Goal: Task Accomplishment & Management: Manage account settings

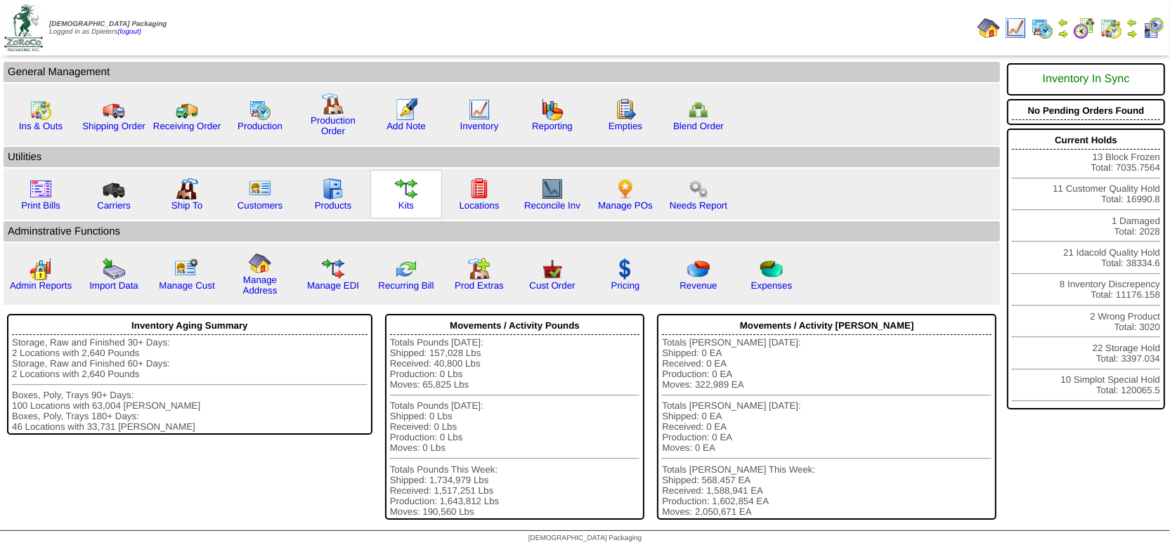
click at [400, 186] on img at bounding box center [406, 189] width 22 height 22
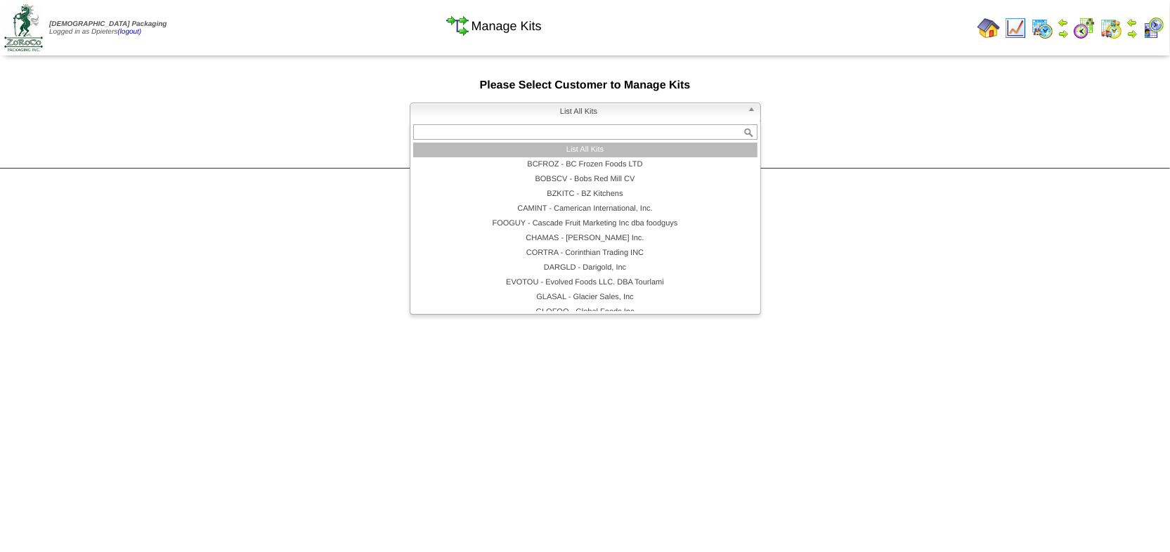
click at [478, 117] on span "List All Kits" at bounding box center [579, 111] width 326 height 17
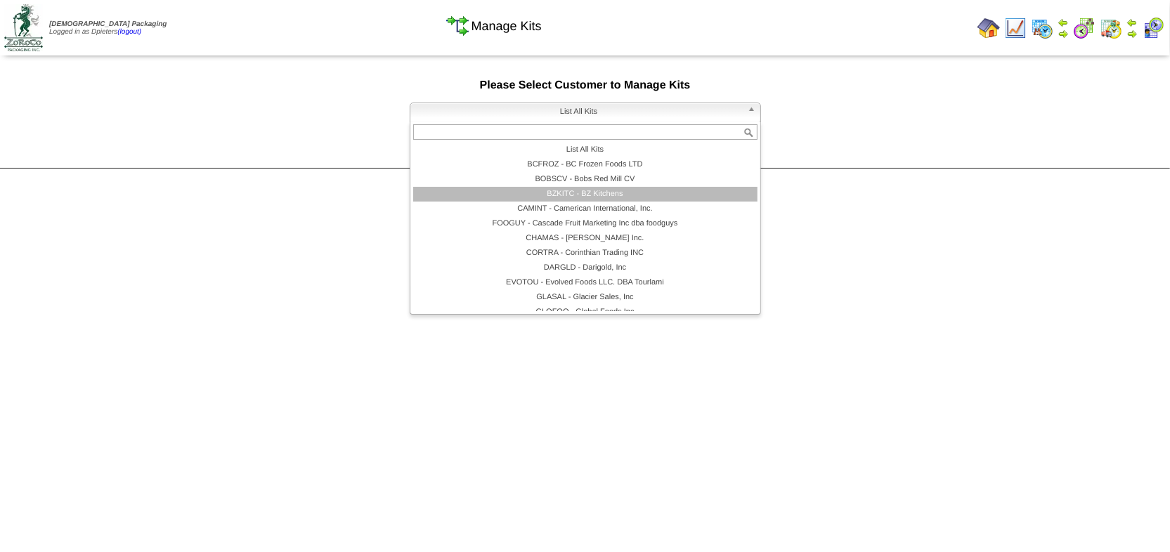
click at [569, 195] on li "BZKITC - BZ Kitchens" at bounding box center [585, 194] width 344 height 15
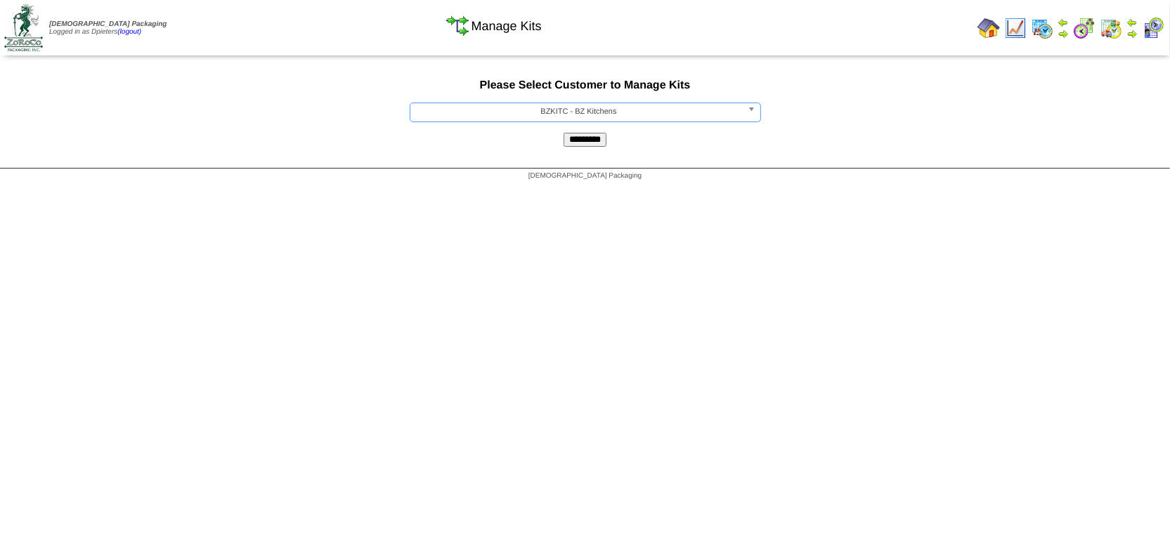
click at [568, 144] on input "*********" at bounding box center [585, 140] width 43 height 14
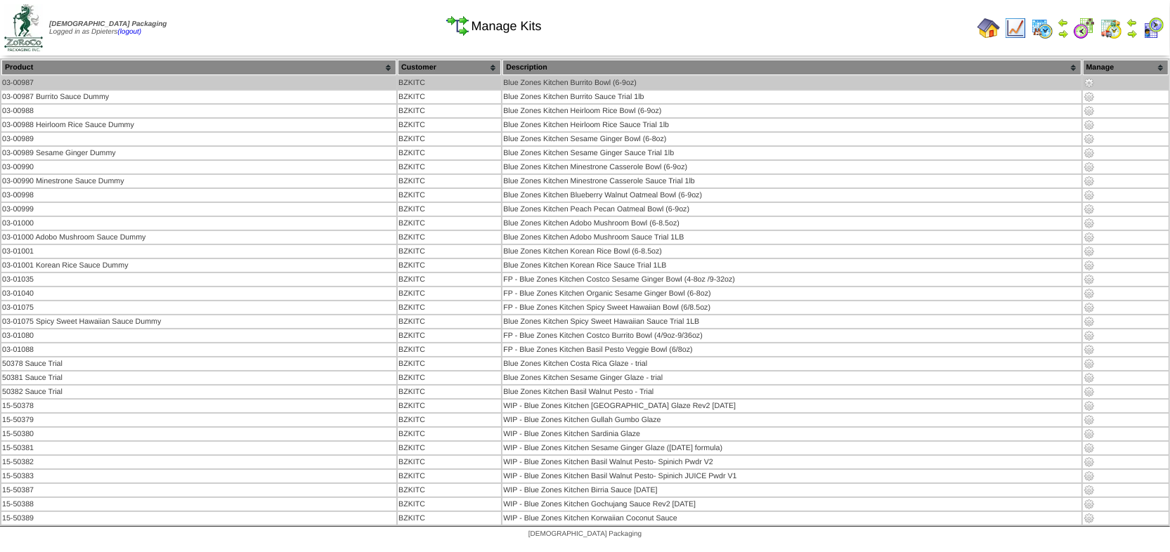
click at [1094, 82] on img at bounding box center [1089, 82] width 11 height 11
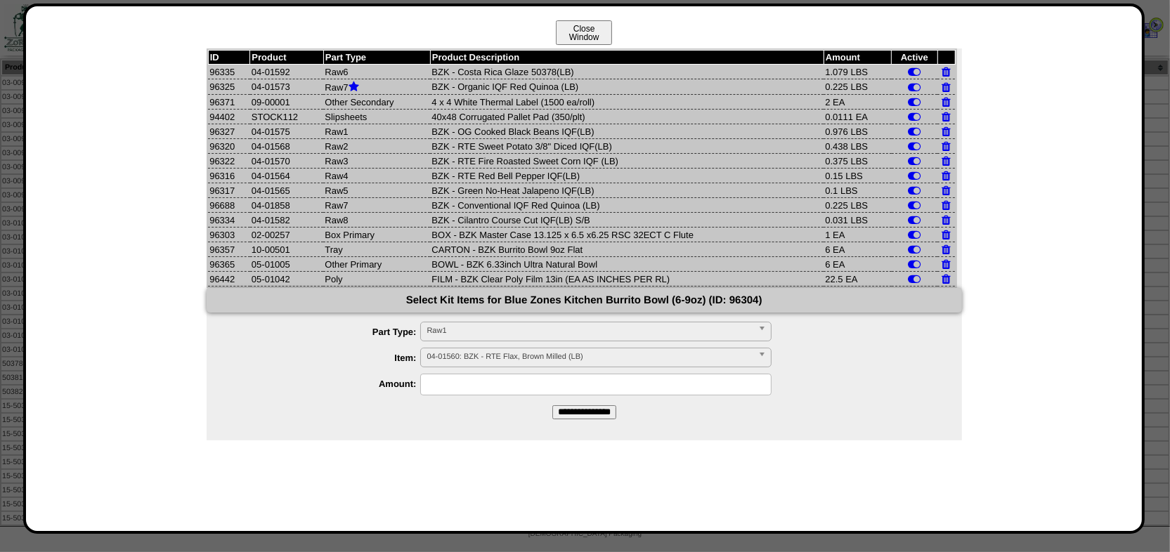
click at [592, 30] on button "Close Window" at bounding box center [584, 32] width 56 height 25
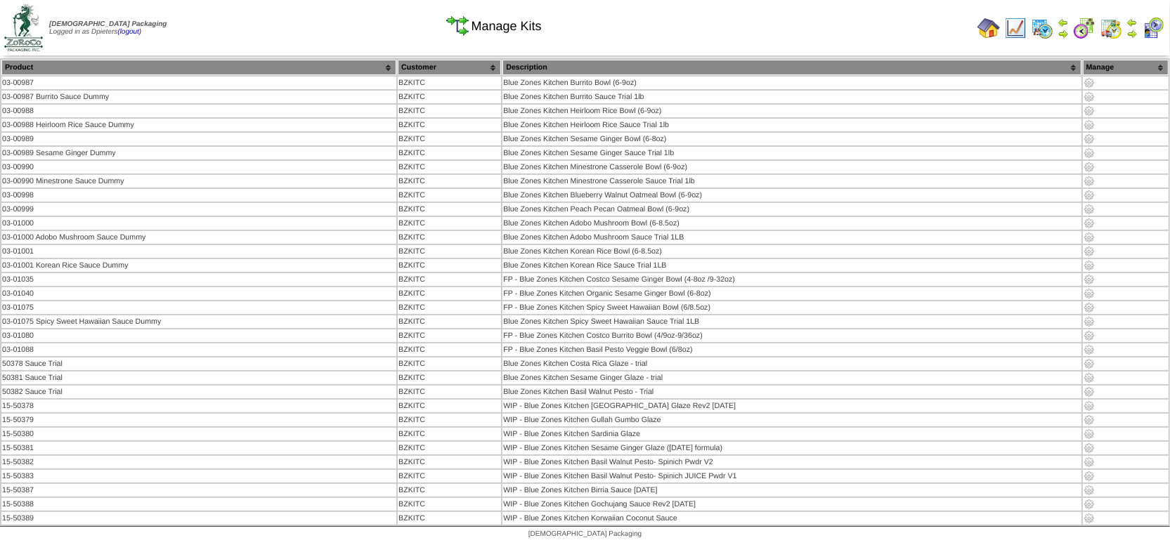
click at [1017, 34] on img at bounding box center [1015, 28] width 22 height 22
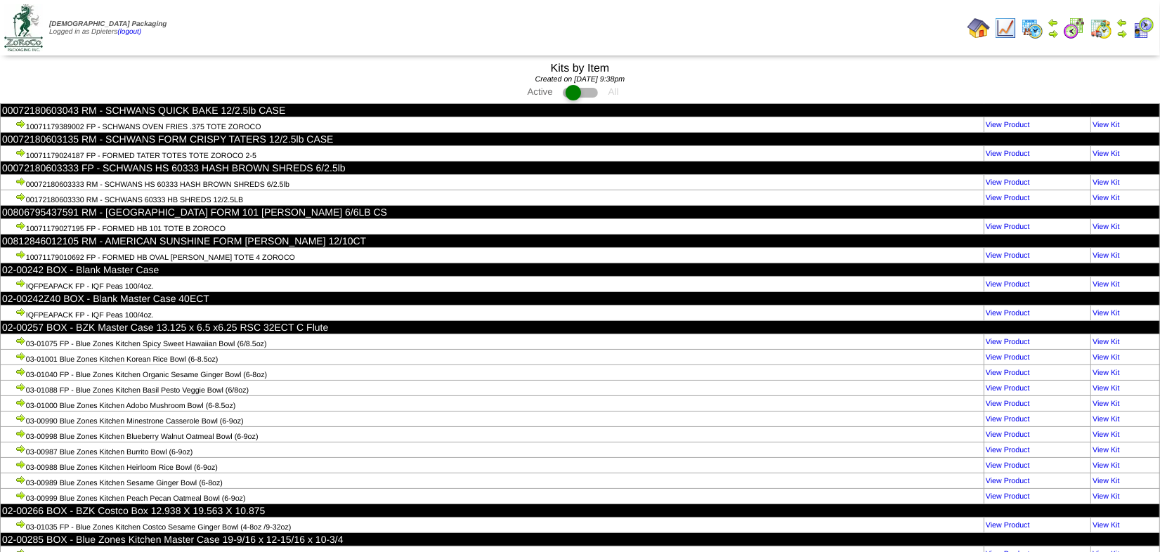
scroll to position [1463, 0]
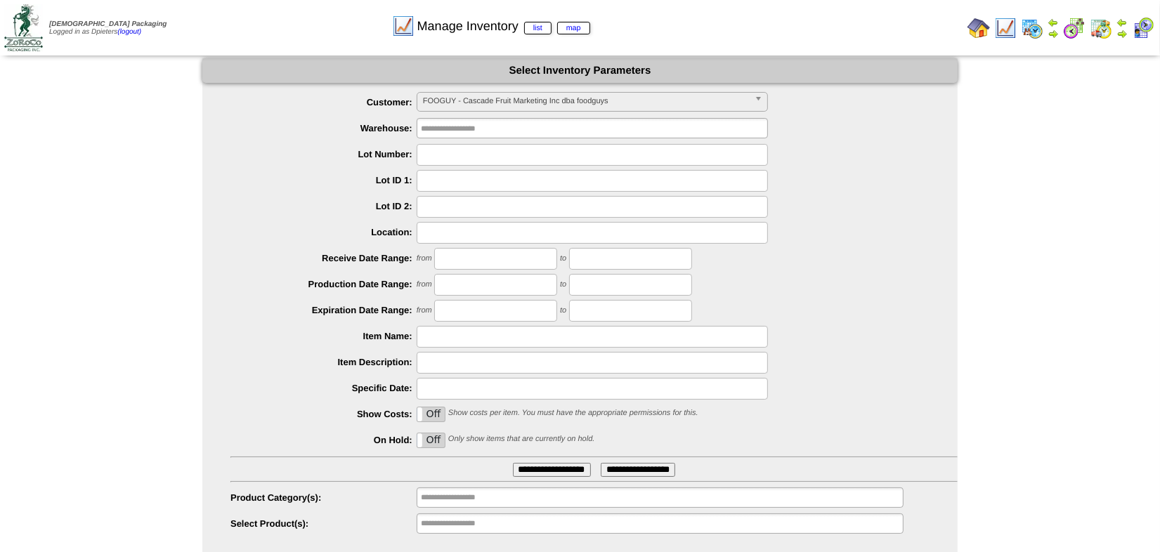
click at [518, 98] on span "FOOGUY - Cascade Fruit Marketing Inc dba foodguys" at bounding box center [586, 101] width 326 height 17
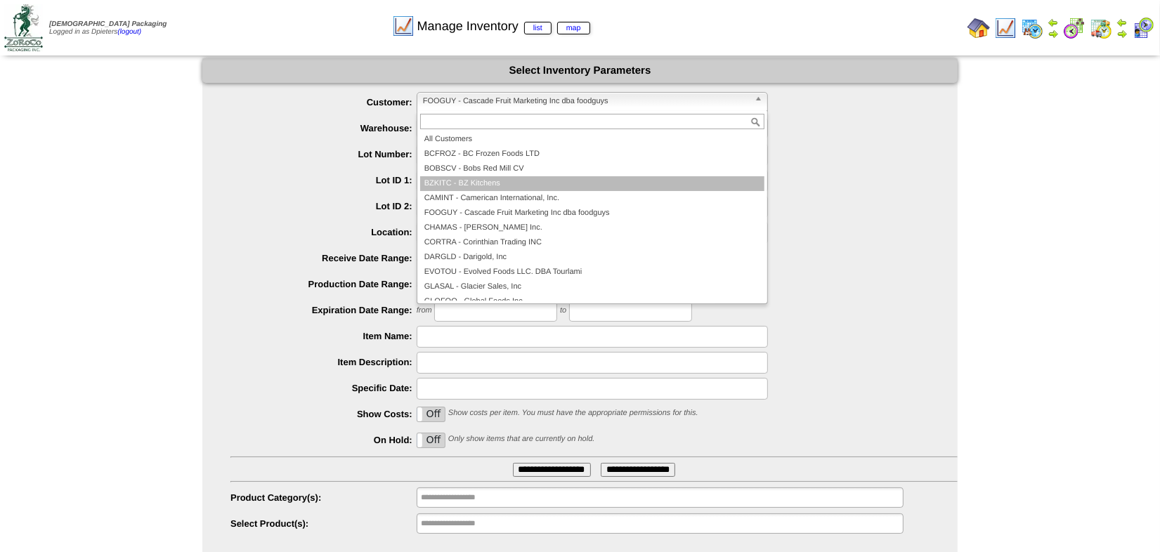
click at [495, 183] on li "BZKITC - BZ Kitchens" at bounding box center [592, 183] width 344 height 15
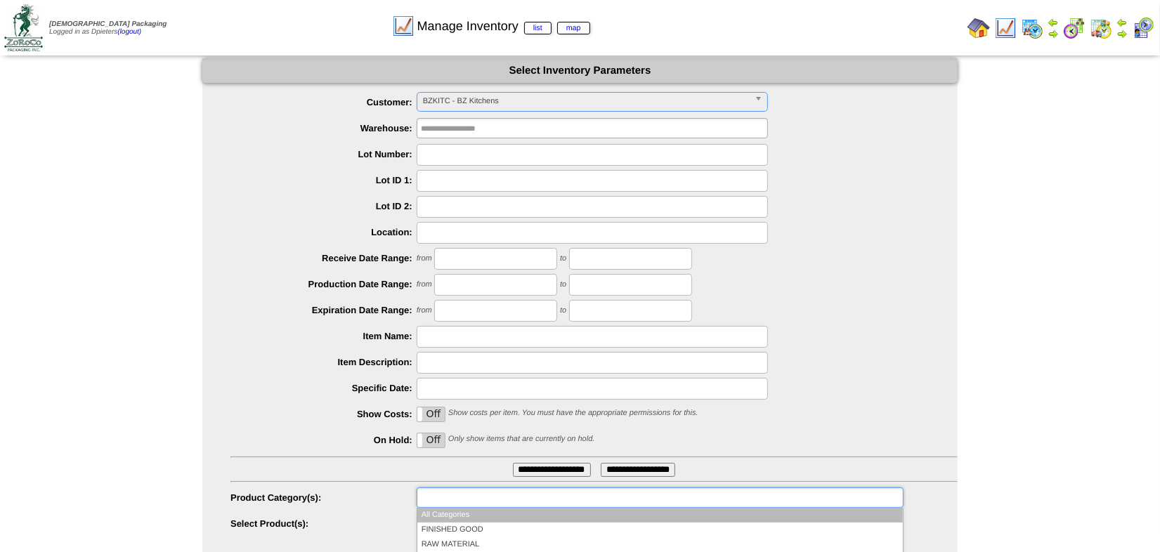
click at [448, 498] on input "text" at bounding box center [466, 498] width 90 height 18
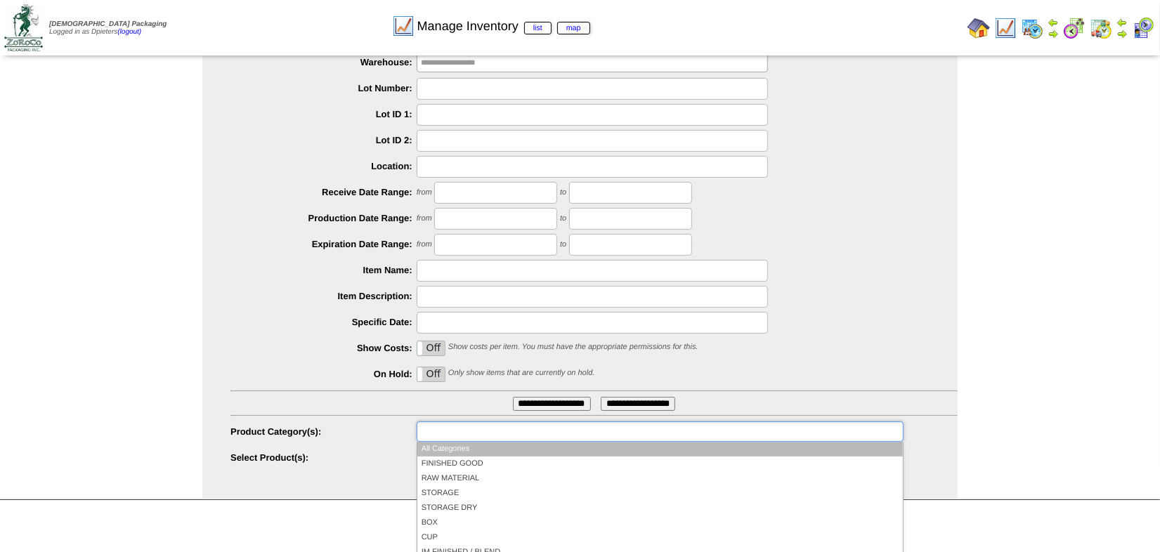
scroll to position [124, 0]
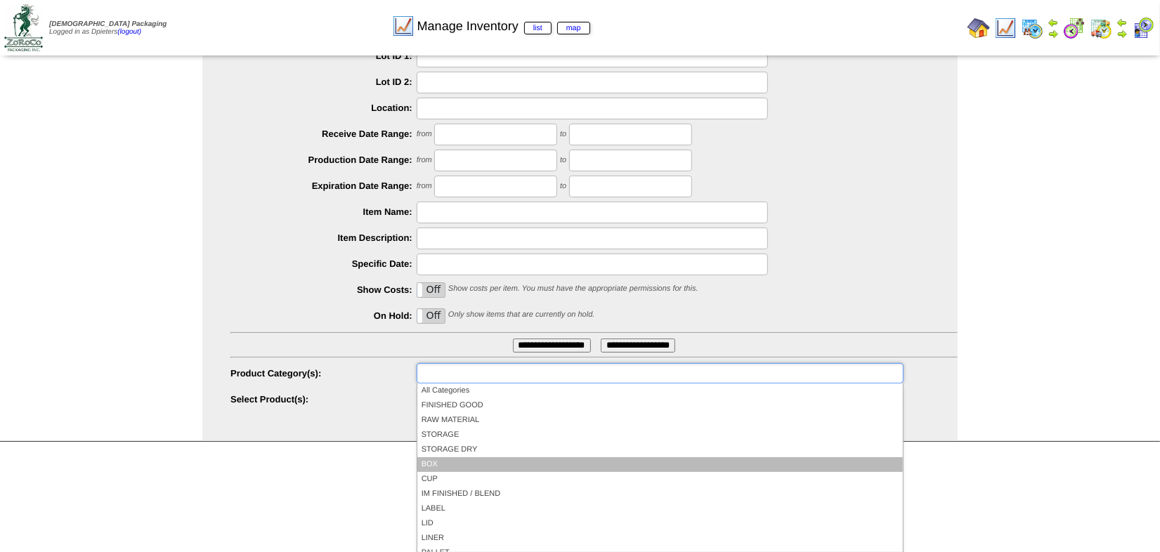
click at [483, 465] on li "BOX" at bounding box center [660, 465] width 486 height 15
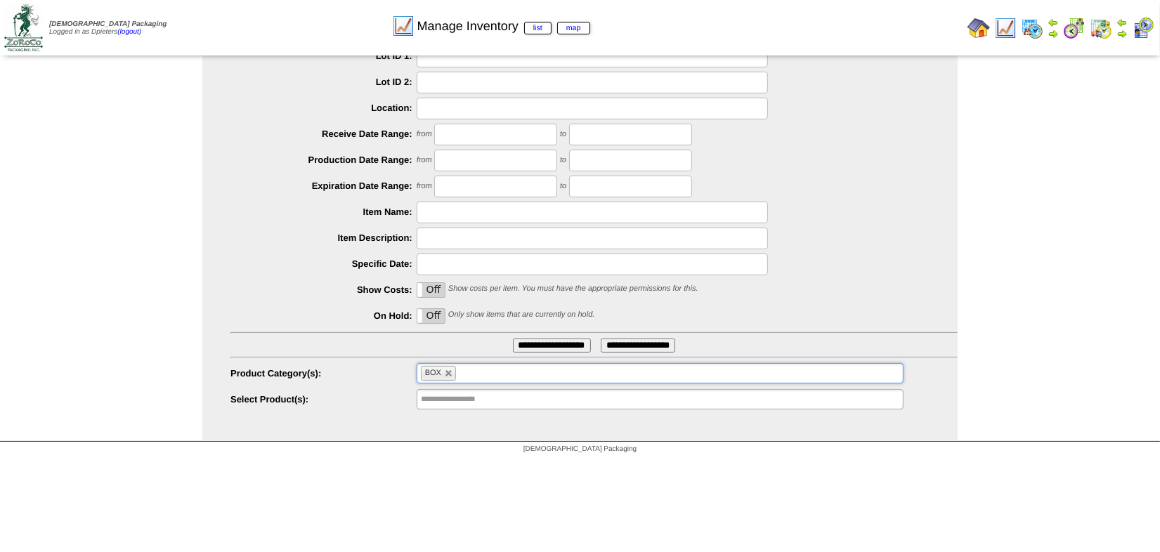
click at [519, 348] on input "**********" at bounding box center [552, 346] width 78 height 14
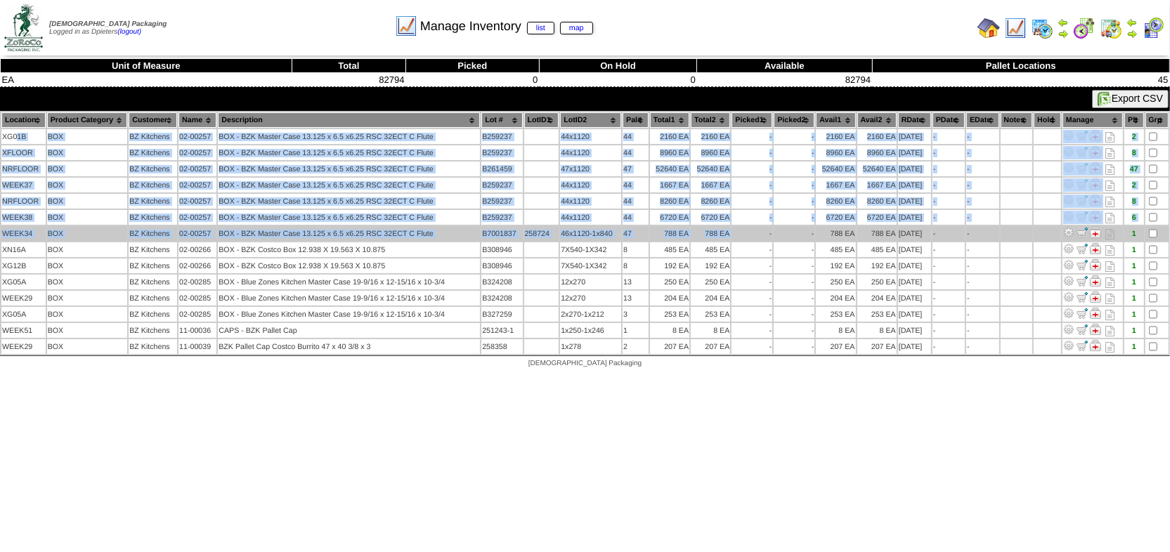
drag, startPoint x: 18, startPoint y: 133, endPoint x: 766, endPoint y: 224, distance: 753.3
click at [766, 224] on tbody "XG01B BOX BZ Kitchens 02-00257 BOX - BZK Master Case 13.125 x 6.5 x6.25 RSC 32E…" at bounding box center [584, 241] width 1167 height 225
click at [450, 228] on td "BOX - BZK Master Case 13.125 x 6.5 x6.25 RSC 32ECT C Flute" at bounding box center [349, 233] width 262 height 15
drag, startPoint x: 4, startPoint y: 134, endPoint x: 795, endPoint y: 229, distance: 796.4
click at [795, 229] on tbody "XG01B BOX BZ Kitchens 02-00257 BOX - BZK Master Case 13.125 x 6.5 x6.25 RSC 32E…" at bounding box center [584, 241] width 1167 height 225
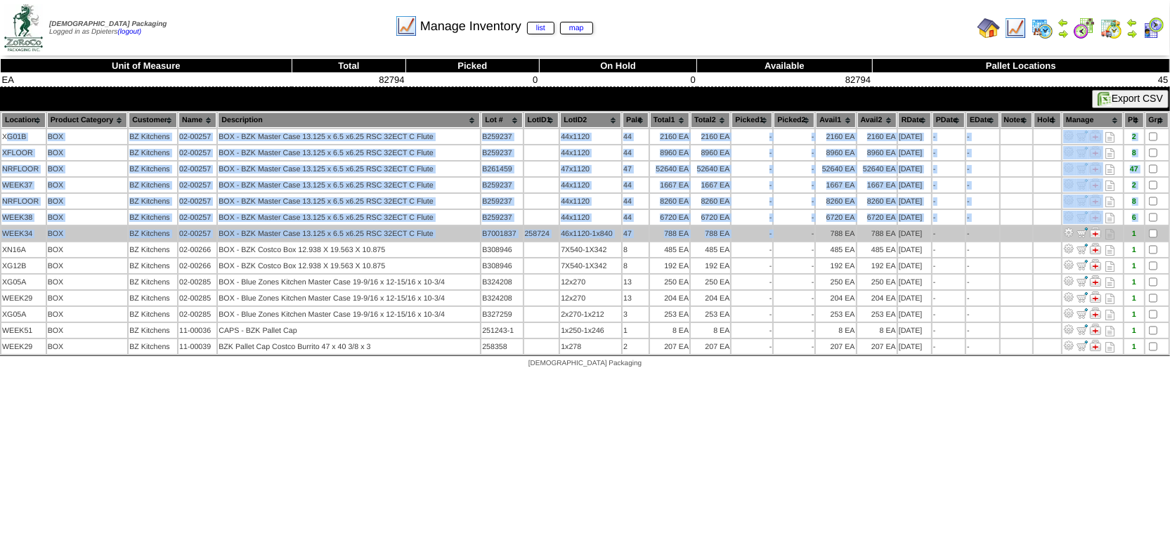
click at [107, 226] on td "BOX" at bounding box center [87, 233] width 81 height 15
drag, startPoint x: 6, startPoint y: 132, endPoint x: 1004, endPoint y: 235, distance: 1003.2
click at [1004, 235] on tbody "XG01B BOX BZ Kitchens 02-00257 BOX - BZK Master Case 13.125 x 6.5 x6.25 RSC 32E…" at bounding box center [584, 241] width 1167 height 225
click at [1004, 235] on td at bounding box center [1017, 233] width 32 height 15
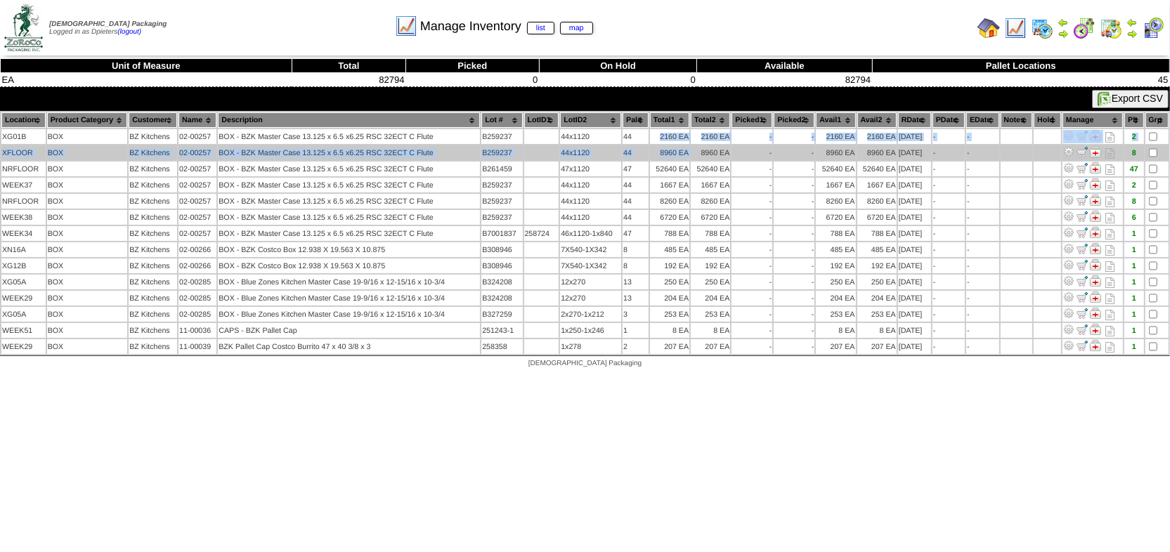
drag, startPoint x: 655, startPoint y: 128, endPoint x: 700, endPoint y: 150, distance: 50.0
click at [700, 150] on tbody "XG01B BOX BZ Kitchens 02-00257 BOX - BZK Master Case 13.125 x 6.5 x6.25 RSC 32E…" at bounding box center [584, 241] width 1167 height 225
click at [700, 150] on td "8960 EA" at bounding box center [710, 152] width 39 height 15
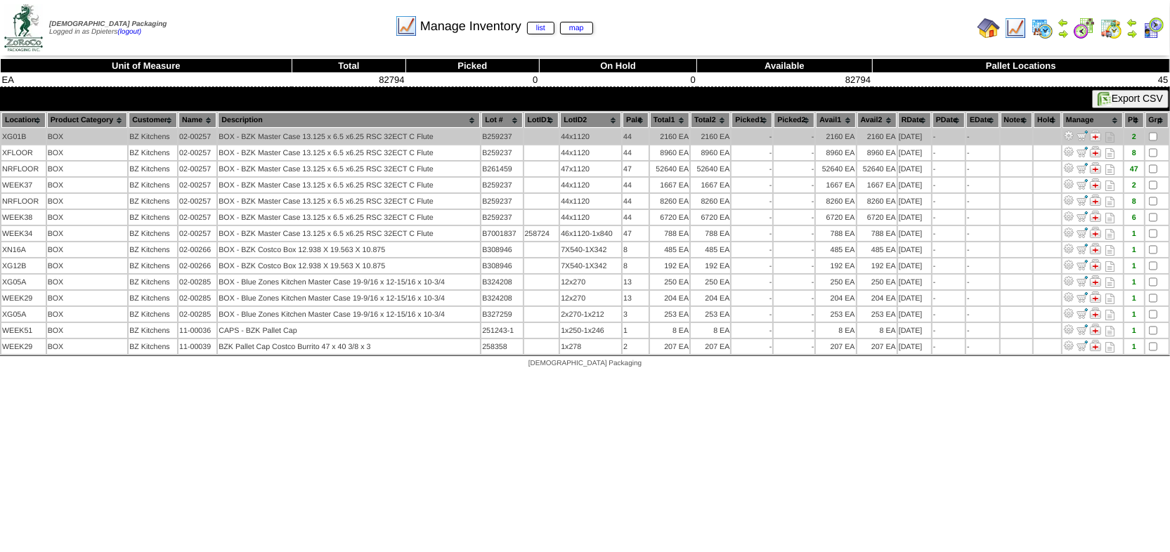
click at [197, 134] on td "02-00257" at bounding box center [198, 136] width 38 height 15
copy td "00257"
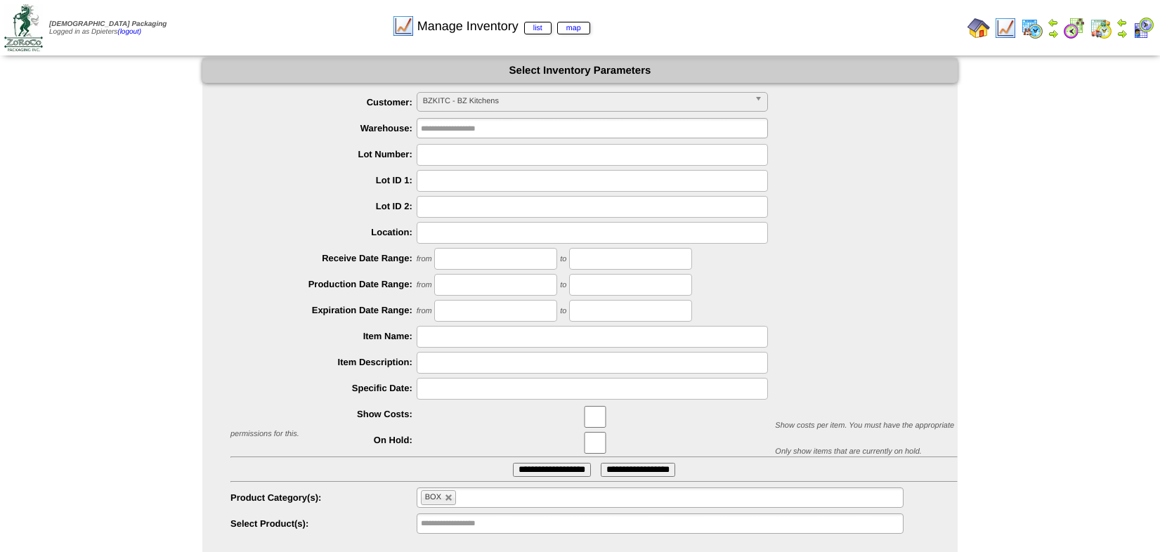
scroll to position [32, 0]
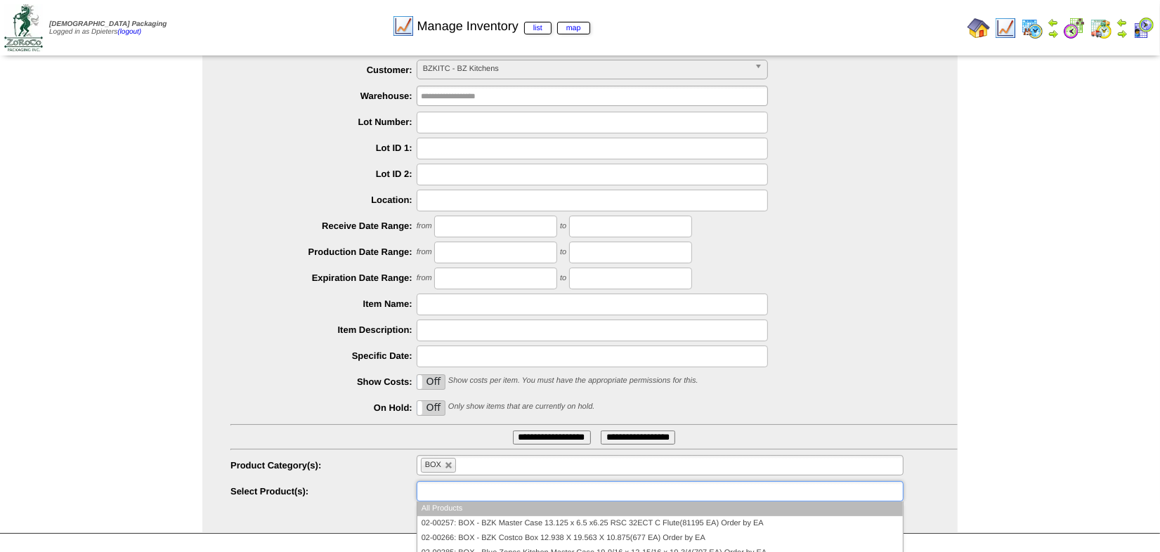
click at [486, 491] on input "text" at bounding box center [466, 492] width 90 height 18
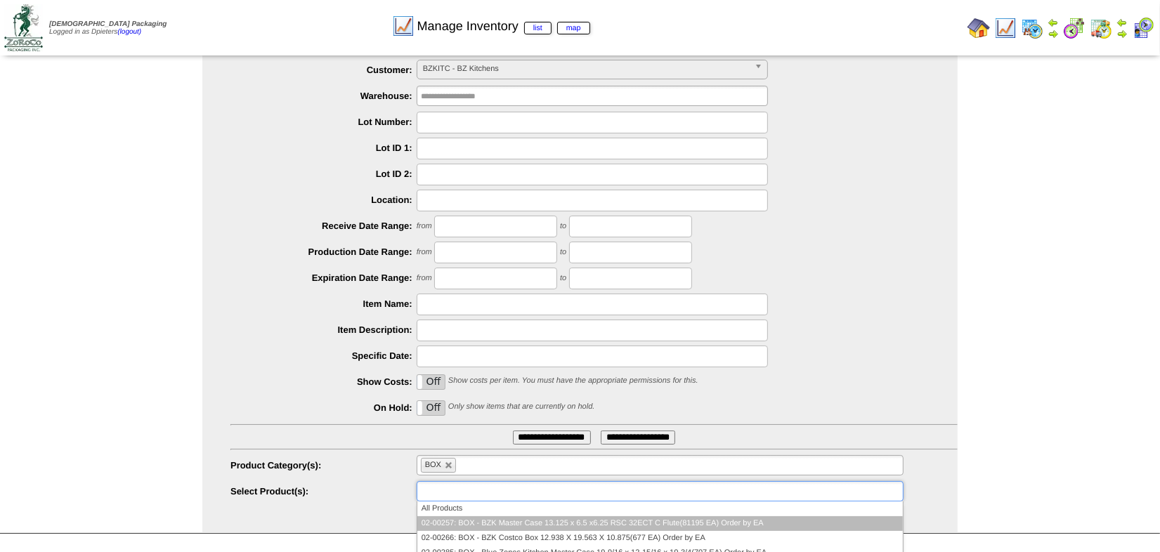
click at [498, 518] on li "02-00257: BOX - BZK Master Case 13.125 x 6.5 x6.25 RSC 32ECT C Flute(81195 EA) …" at bounding box center [660, 524] width 486 height 15
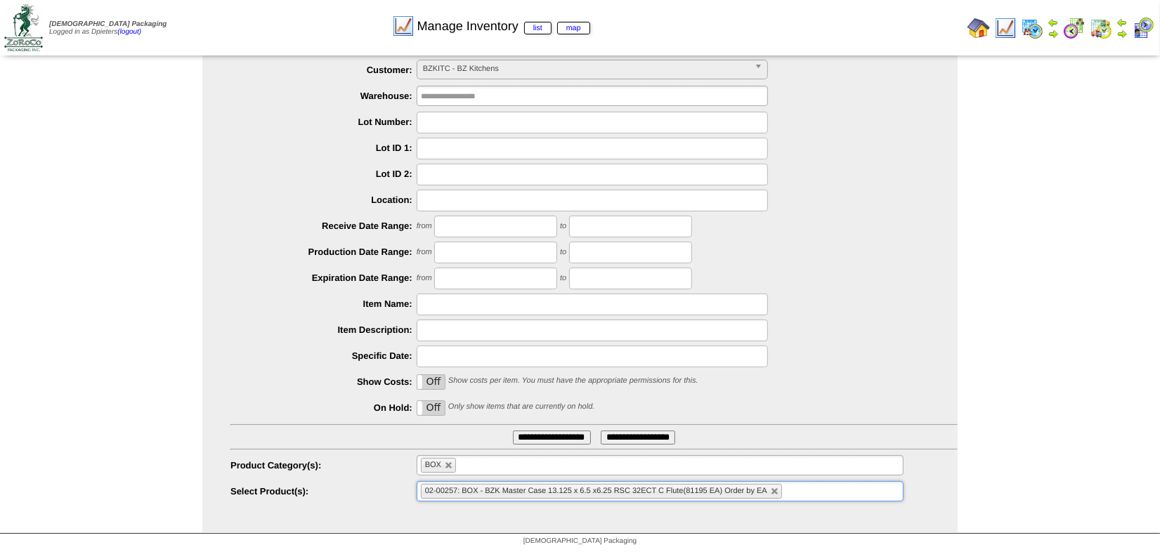
click at [533, 437] on input "**********" at bounding box center [552, 438] width 78 height 14
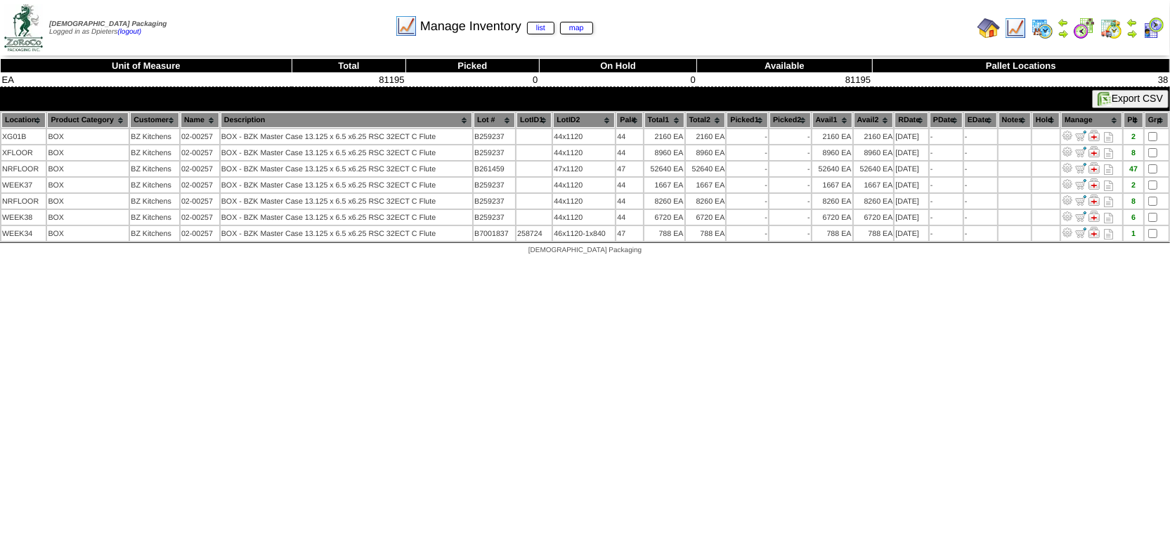
click at [23, 117] on th "Location" at bounding box center [23, 119] width 44 height 15
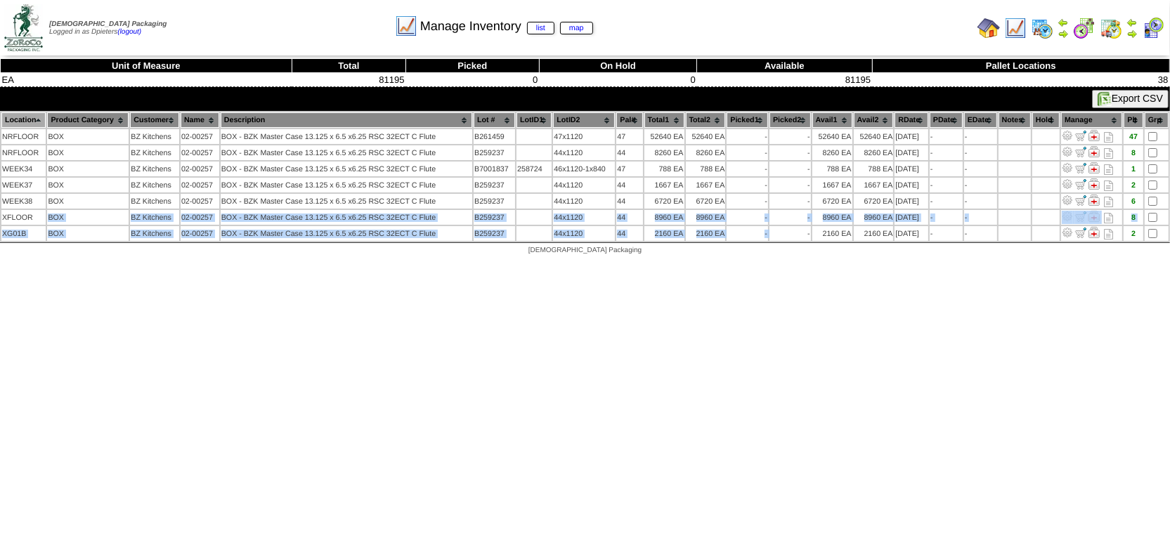
drag, startPoint x: 39, startPoint y: 210, endPoint x: 771, endPoint y: 238, distance: 732.2
click at [771, 238] on table "Location Product Category Customer Name Description Lot # LotID1 LotID2 BOX" at bounding box center [585, 176] width 1170 height 131
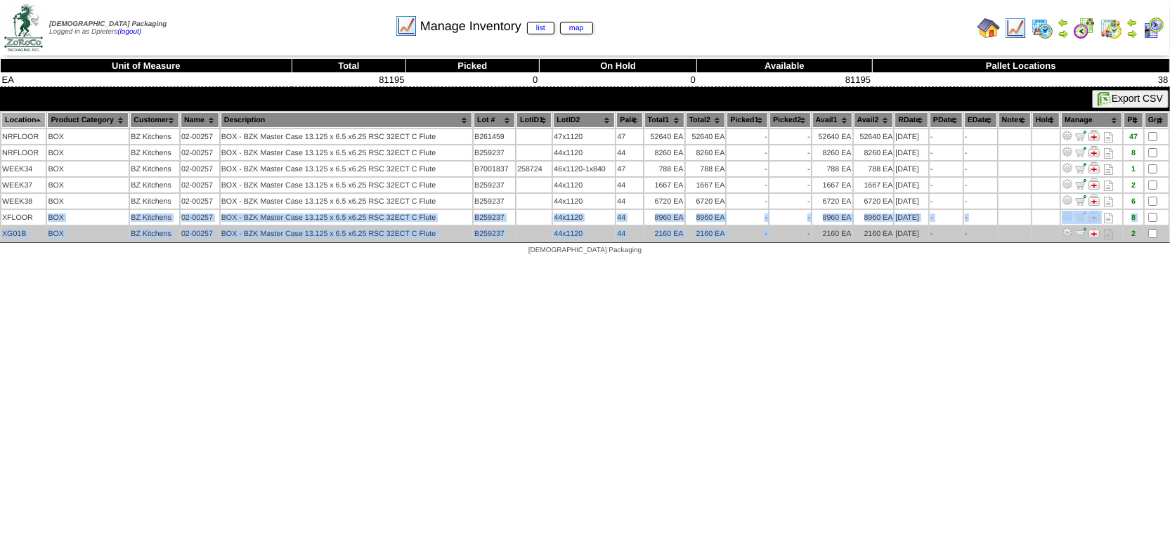
click at [785, 230] on td "-" at bounding box center [790, 233] width 41 height 15
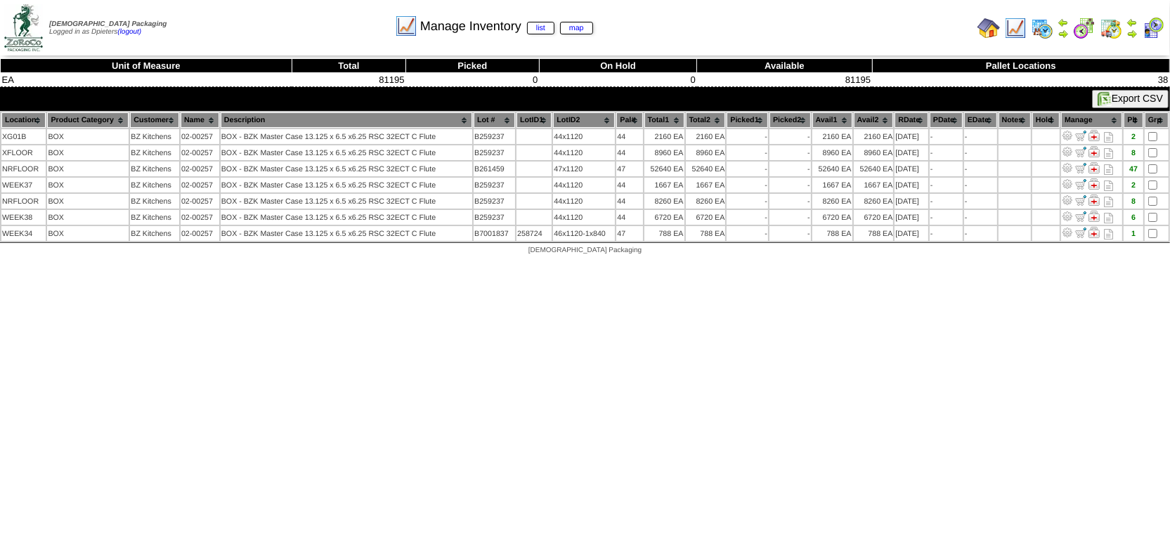
click at [992, 31] on img at bounding box center [989, 28] width 22 height 22
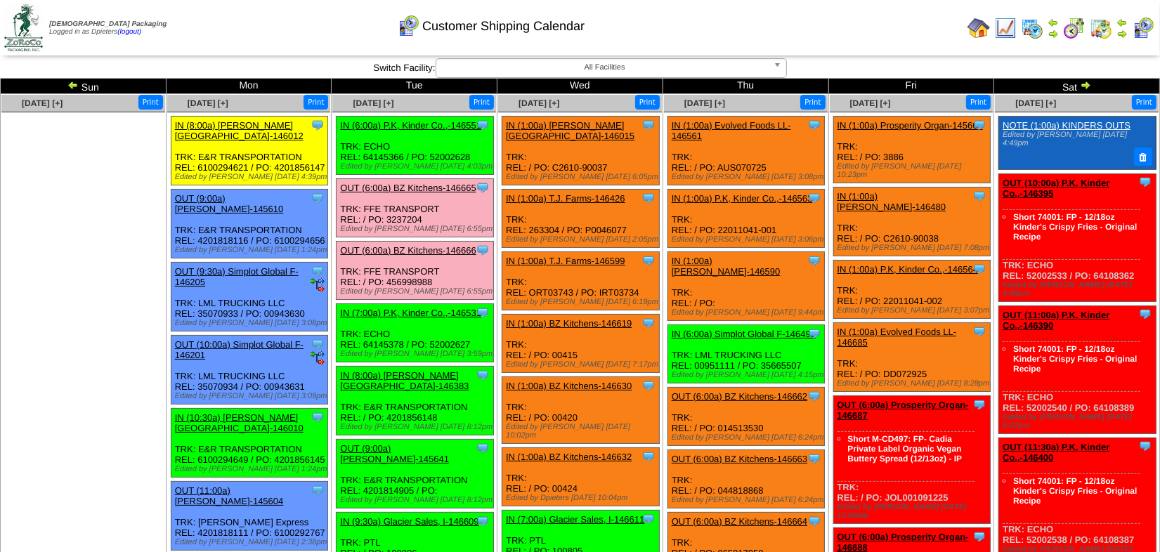
click at [138, 259] on ul at bounding box center [83, 217] width 164 height 211
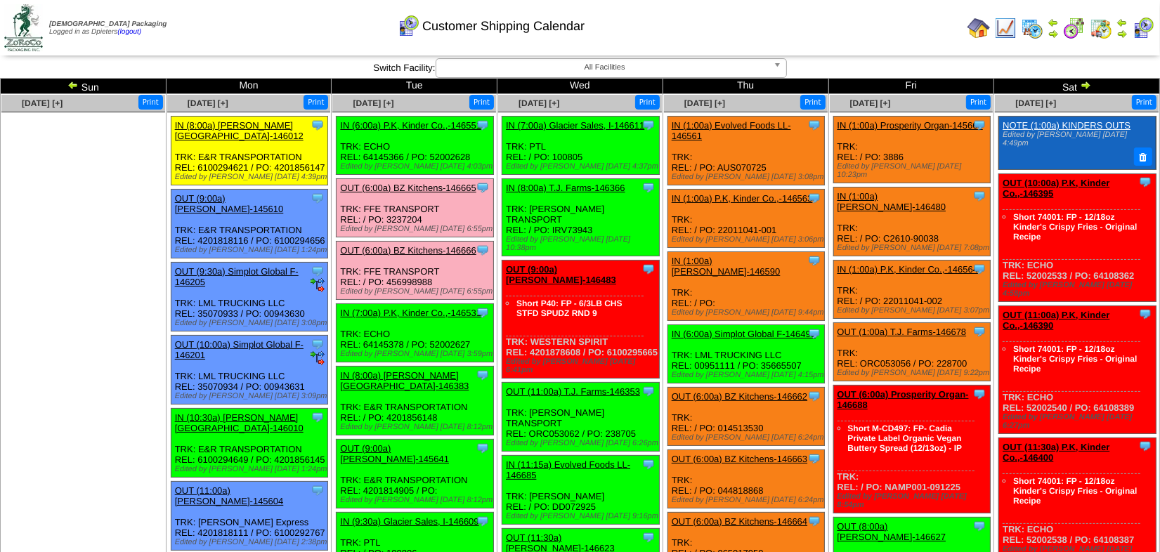
scroll to position [63, 0]
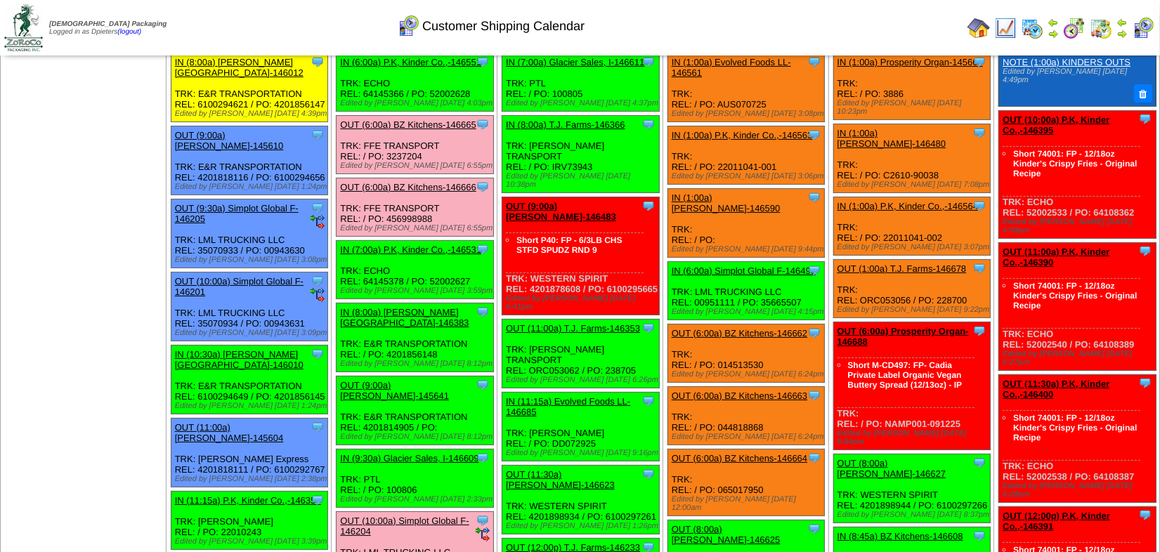
click at [450, 120] on link "OUT (6:00a) BZ Kitchens-146665" at bounding box center [408, 124] width 136 height 11
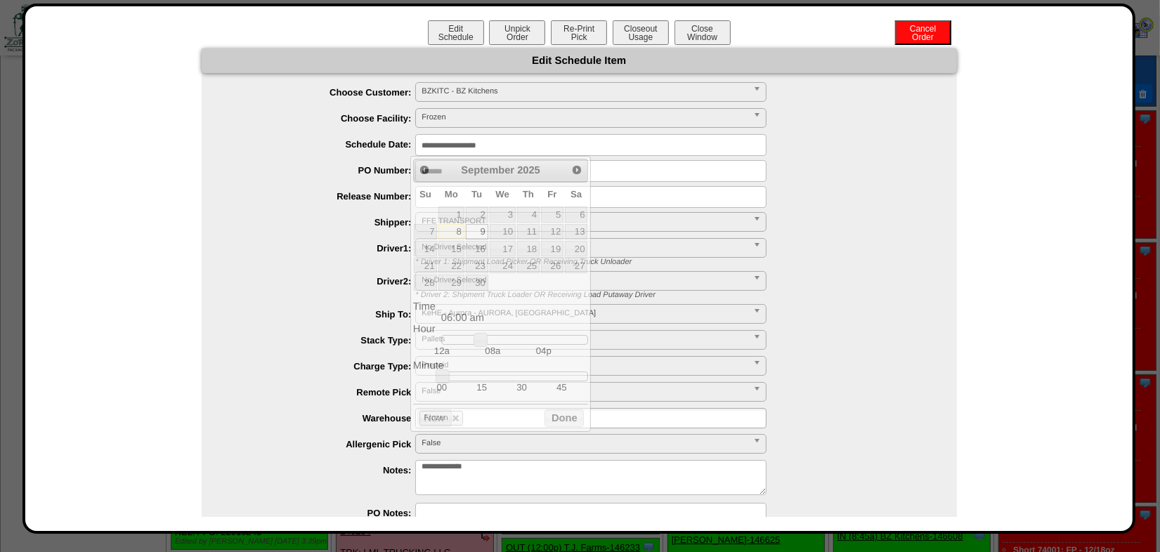
click at [479, 145] on input "**********" at bounding box center [590, 145] width 351 height 22
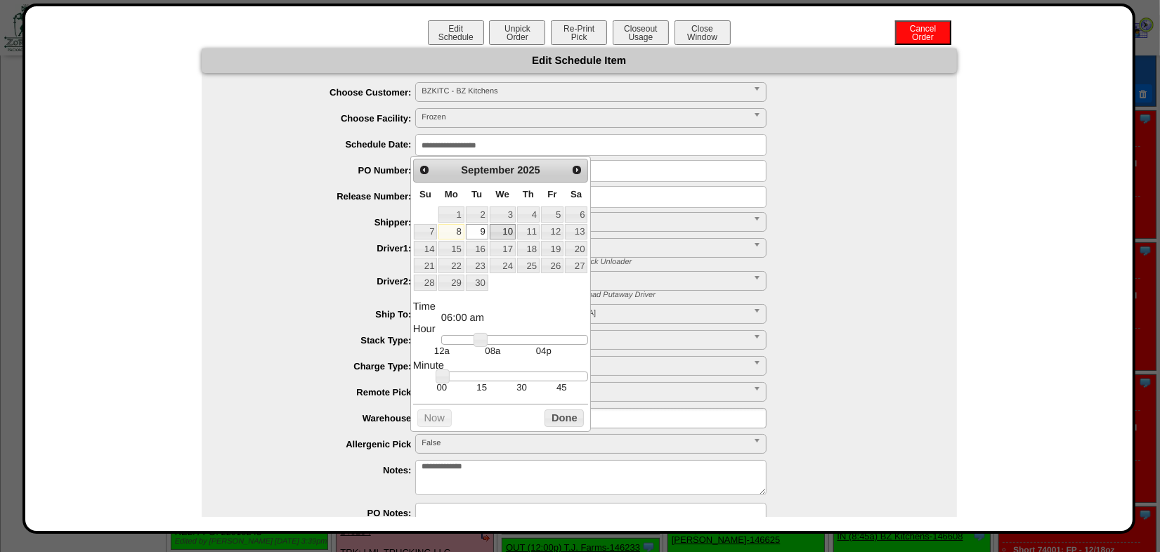
click at [505, 231] on link "10" at bounding box center [503, 231] width 26 height 15
type input "**********"
click at [573, 426] on button "Done" at bounding box center [564, 419] width 39 height 18
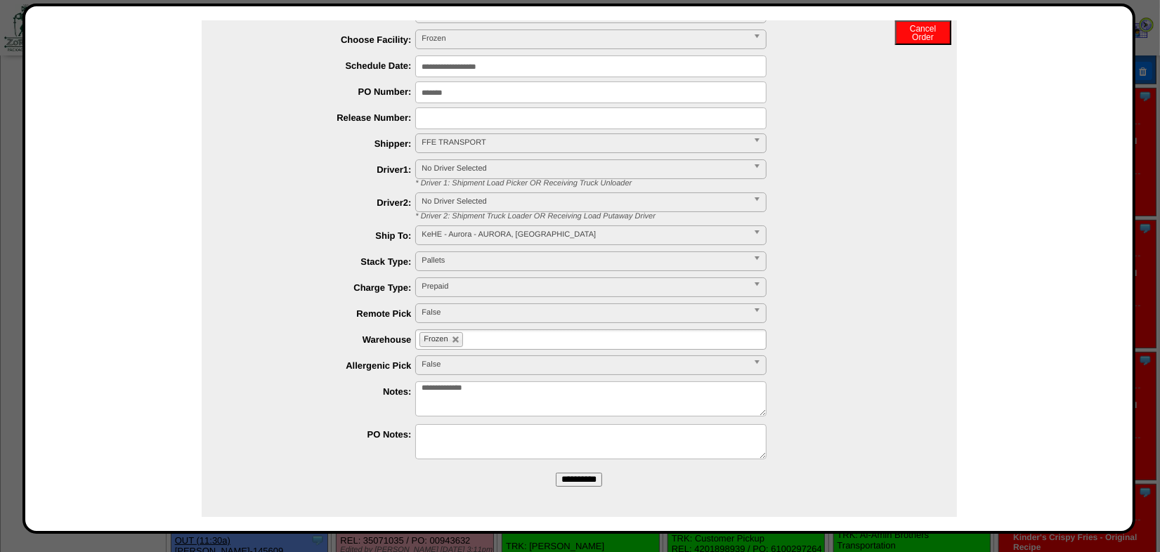
scroll to position [127, 0]
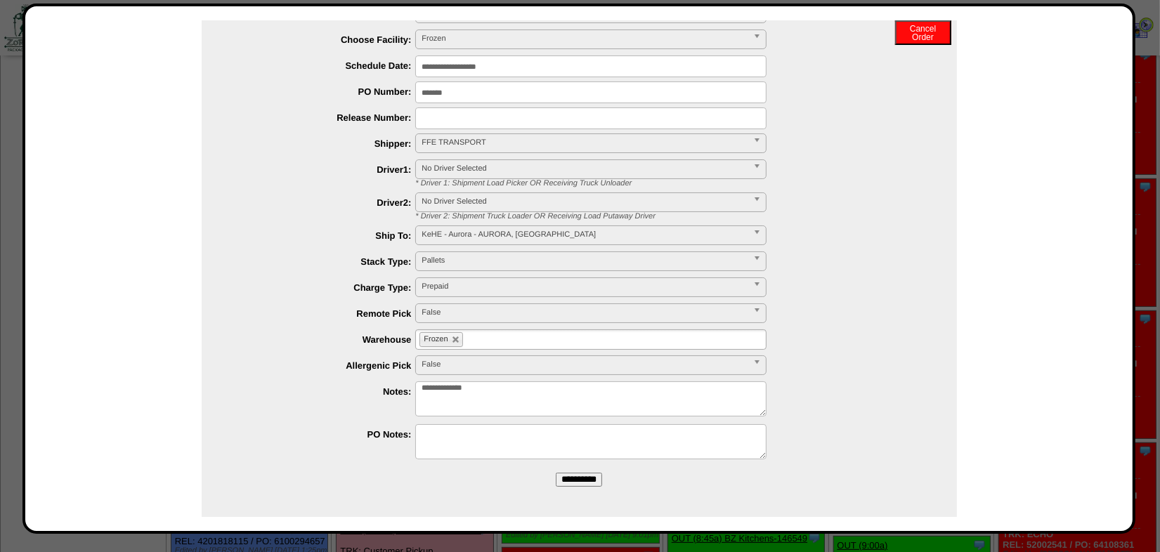
click at [592, 477] on input "**********" at bounding box center [579, 480] width 46 height 14
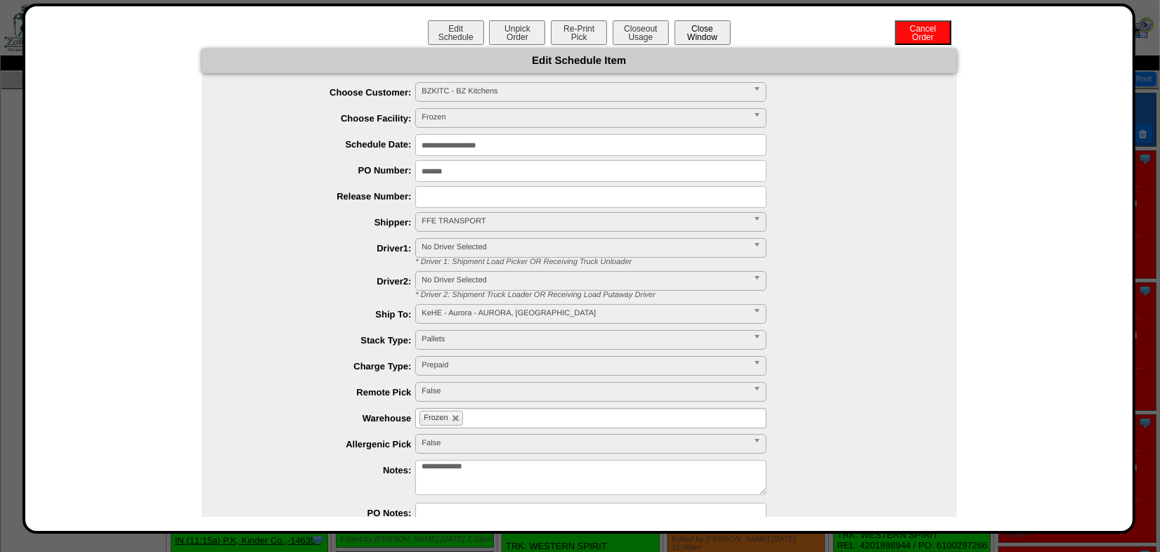
scroll to position [0, 0]
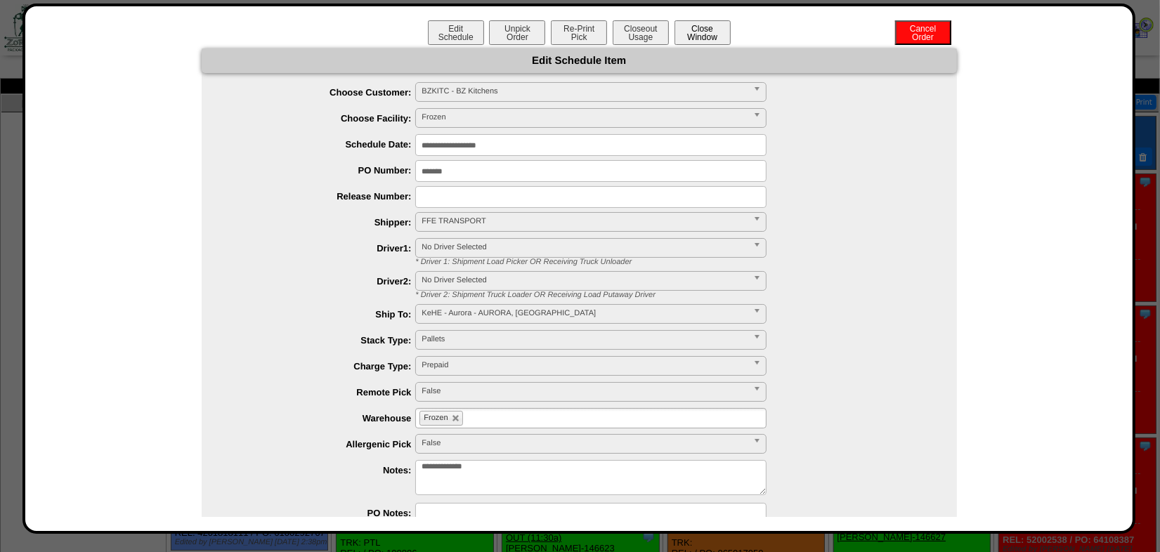
click at [697, 25] on button "Close Window" at bounding box center [703, 32] width 56 height 25
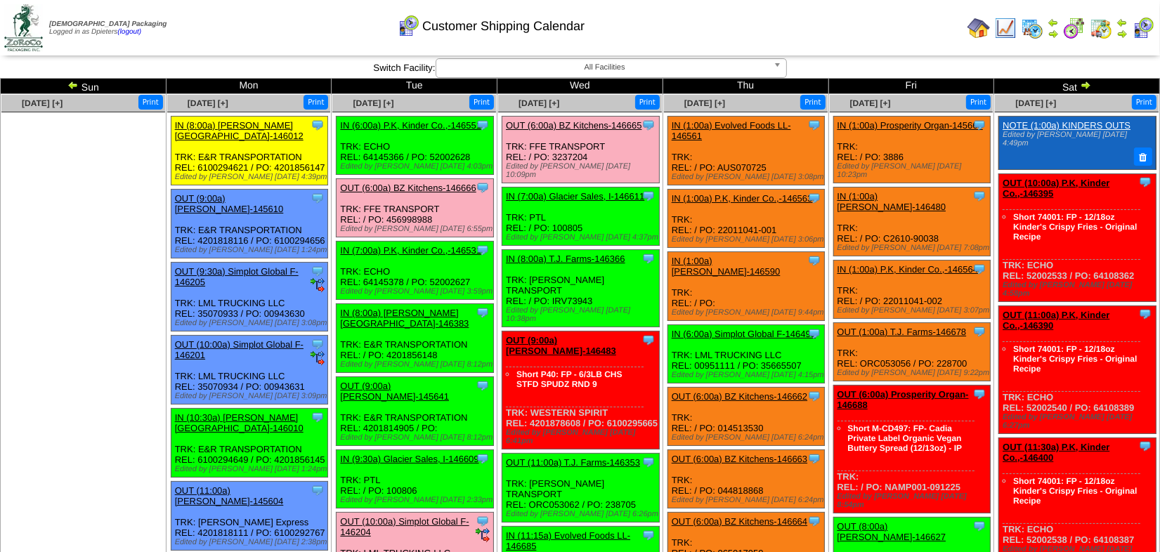
click at [425, 186] on link "OUT (6:00a) BZ Kitchens-146666" at bounding box center [408, 188] width 136 height 11
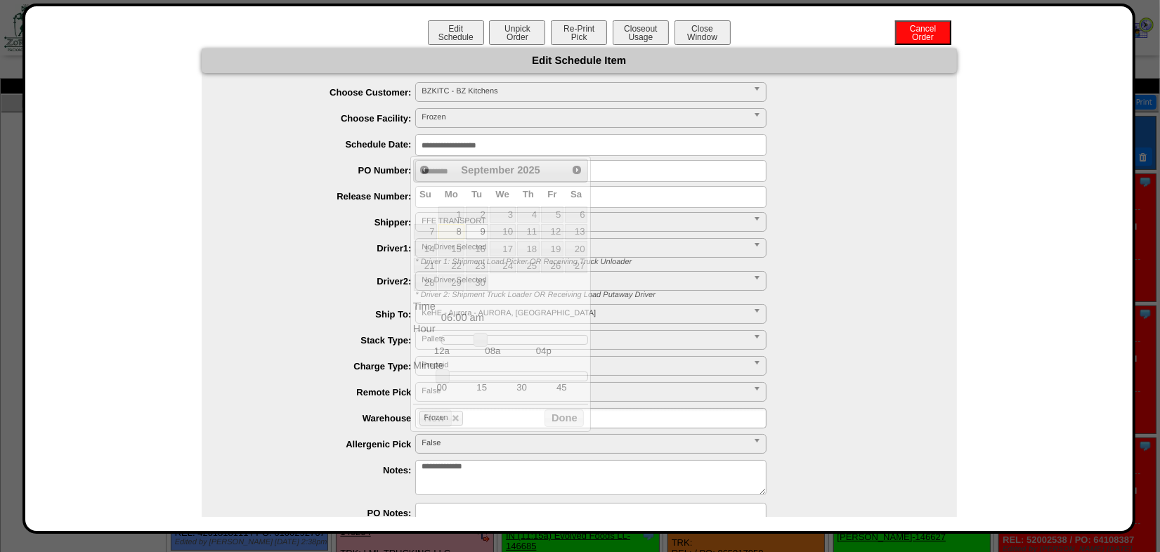
click at [463, 142] on input "**********" at bounding box center [590, 145] width 351 height 22
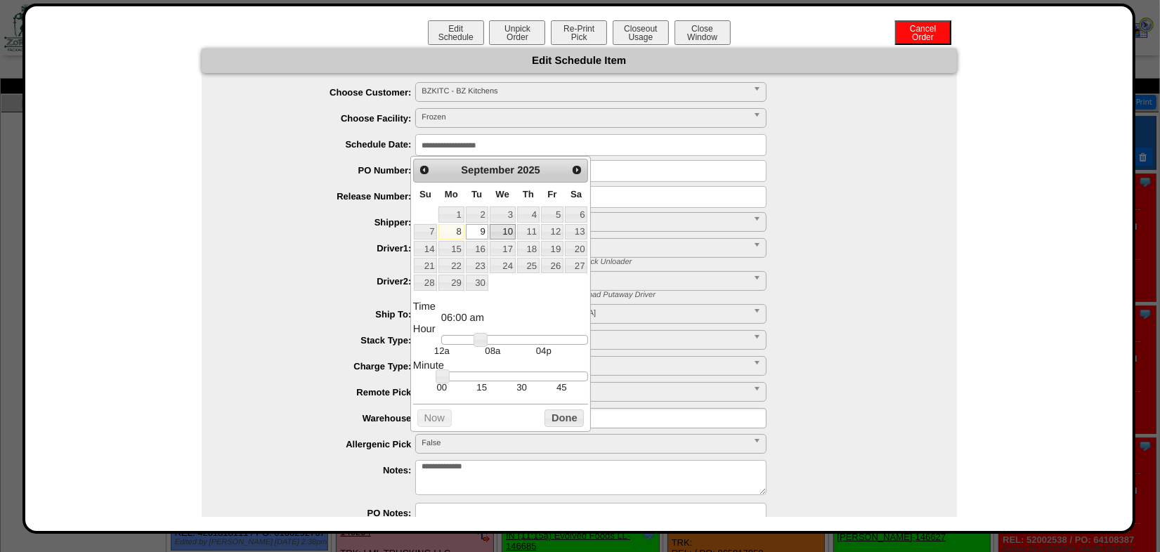
click at [501, 234] on link "10" at bounding box center [503, 231] width 26 height 15
type input "**********"
click at [572, 427] on button "Done" at bounding box center [564, 419] width 39 height 18
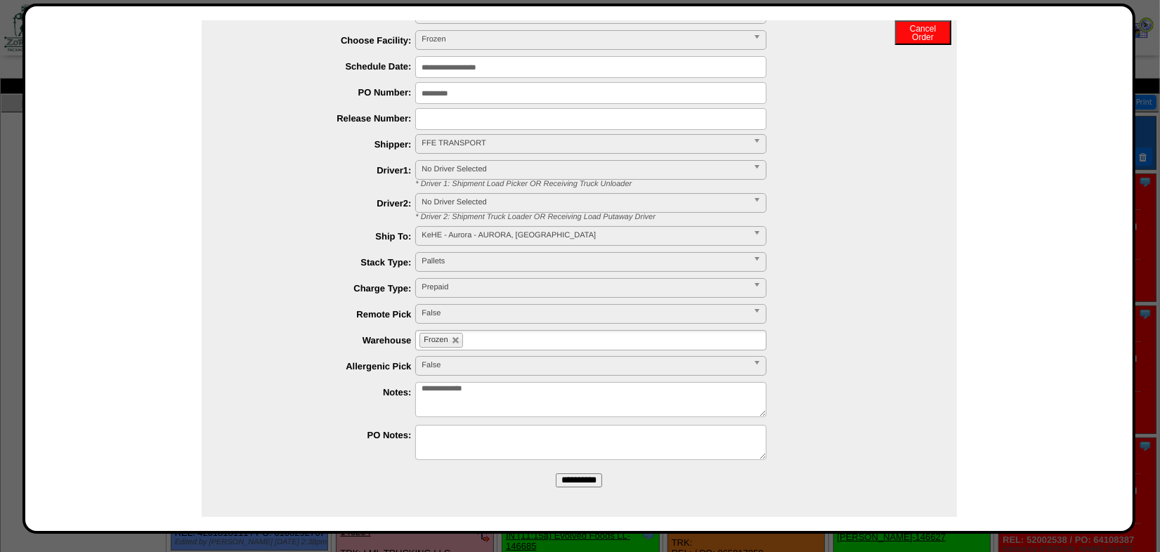
scroll to position [79, 0]
click at [578, 482] on input "**********" at bounding box center [579, 480] width 46 height 14
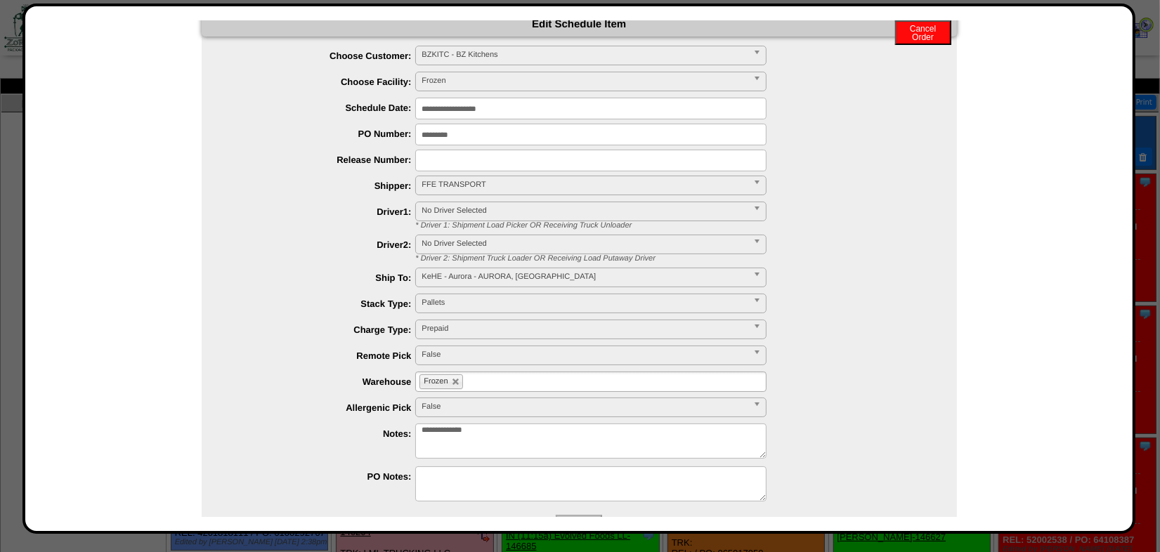
scroll to position [0, 0]
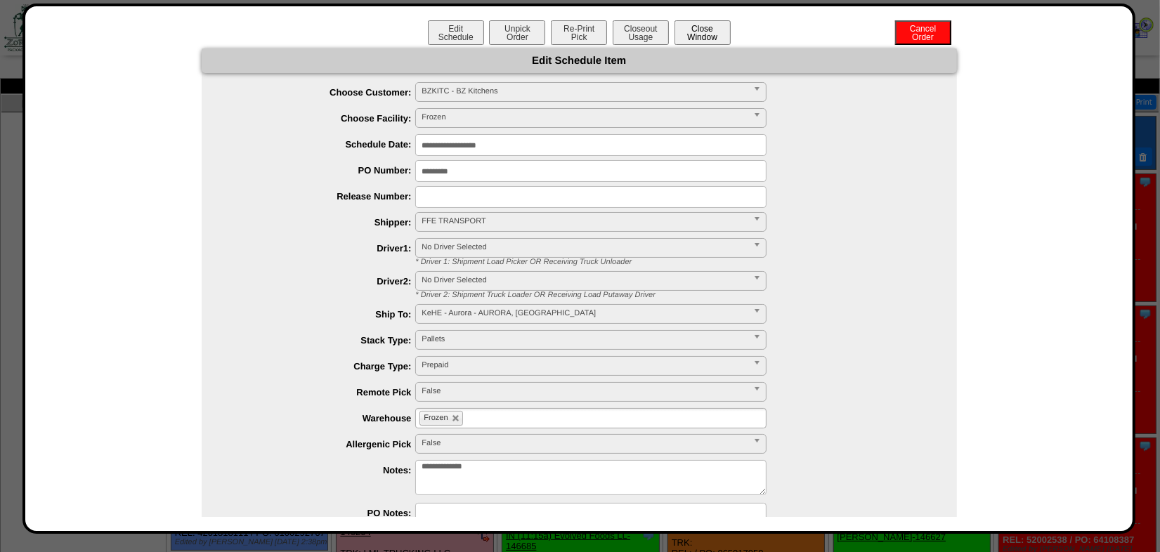
click at [695, 30] on button "Close Window" at bounding box center [703, 32] width 56 height 25
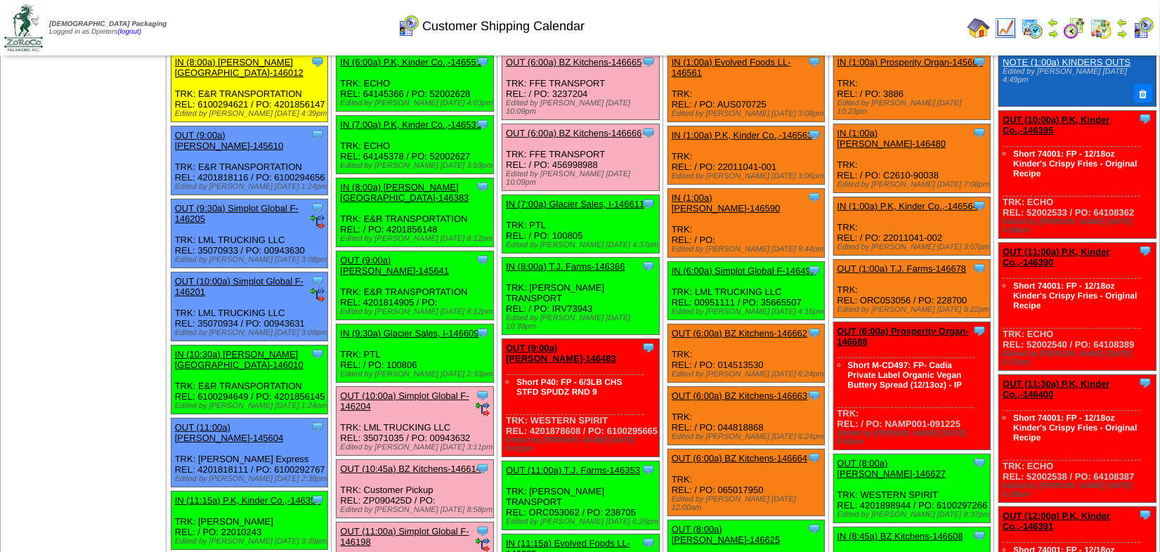
scroll to position [127, 0]
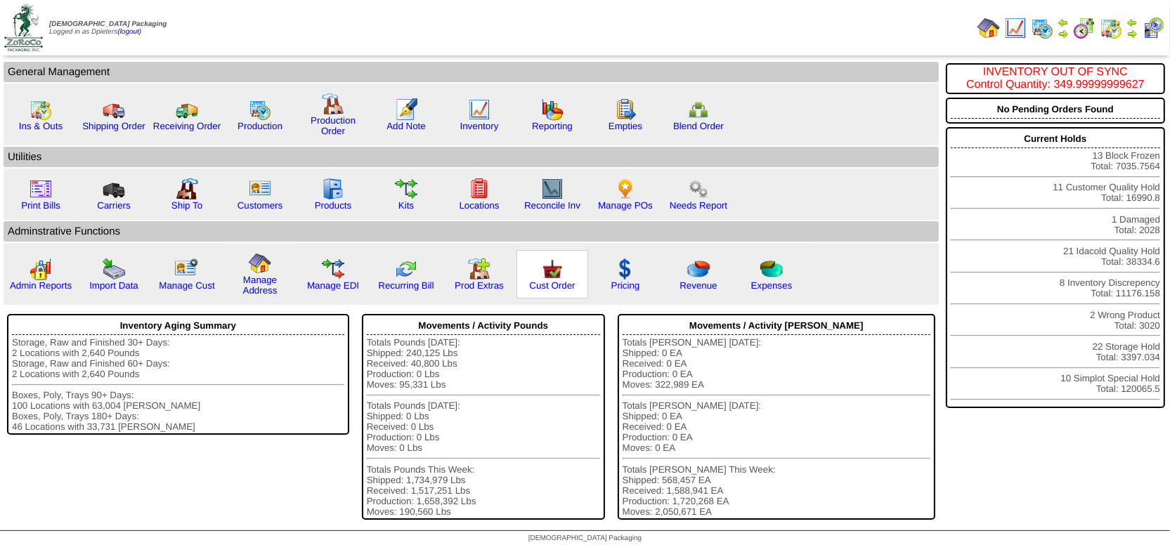
click at [550, 266] on img at bounding box center [552, 269] width 22 height 22
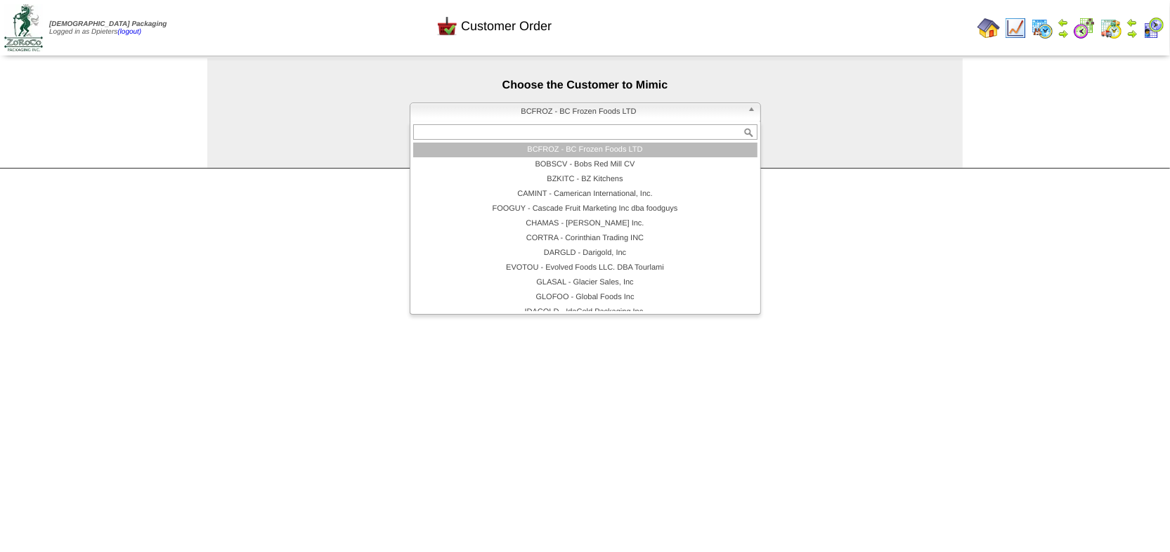
click at [460, 106] on span "BCFROZ - BC Frozen Foods LTD" at bounding box center [579, 111] width 326 height 17
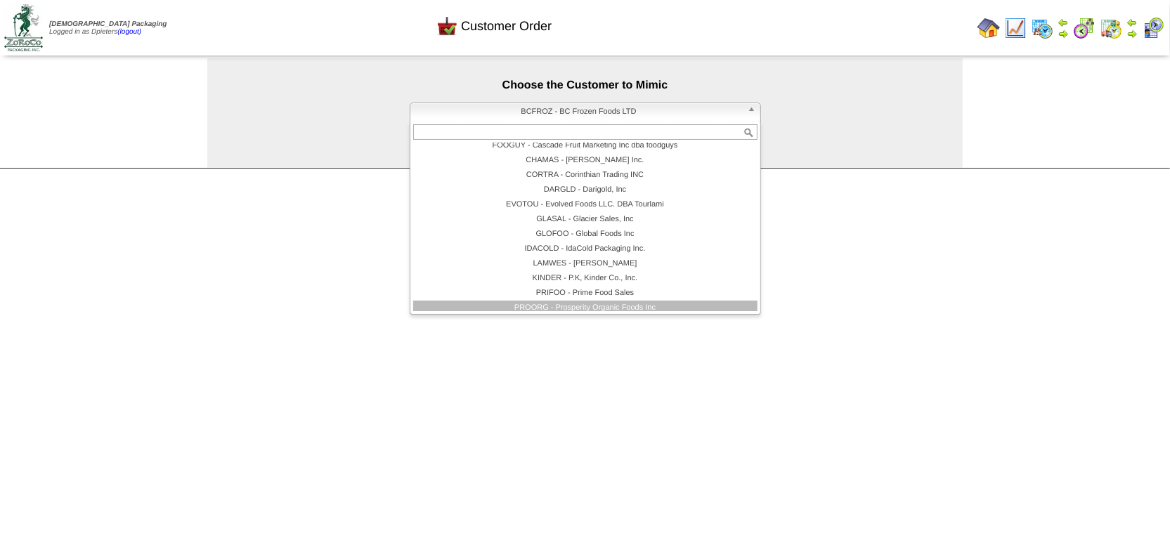
scroll to position [111, 0]
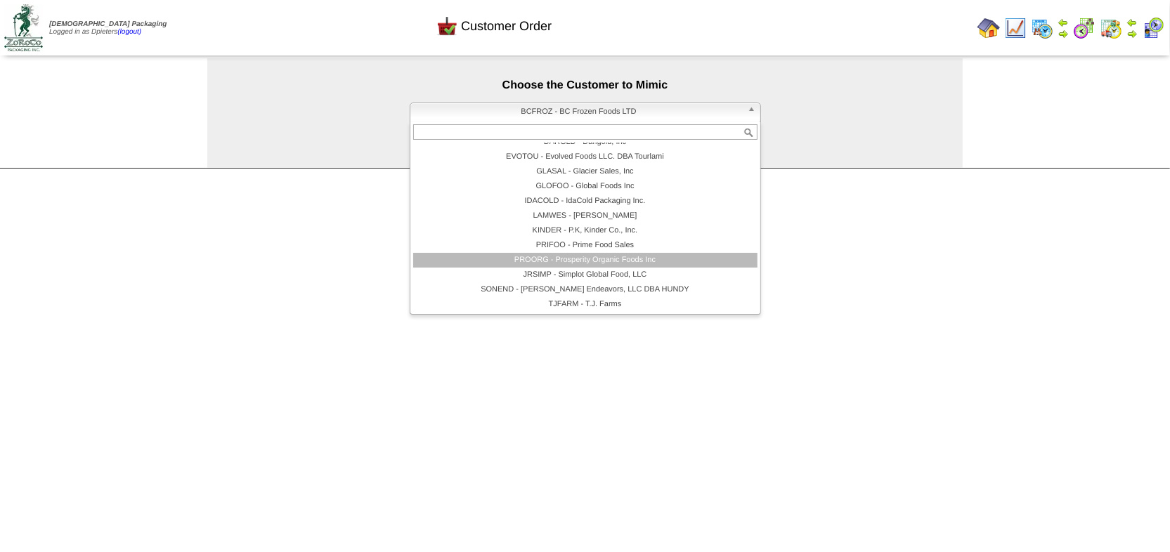
click at [541, 259] on li "PROORG - Prosperity Organic Foods Inc" at bounding box center [585, 260] width 344 height 15
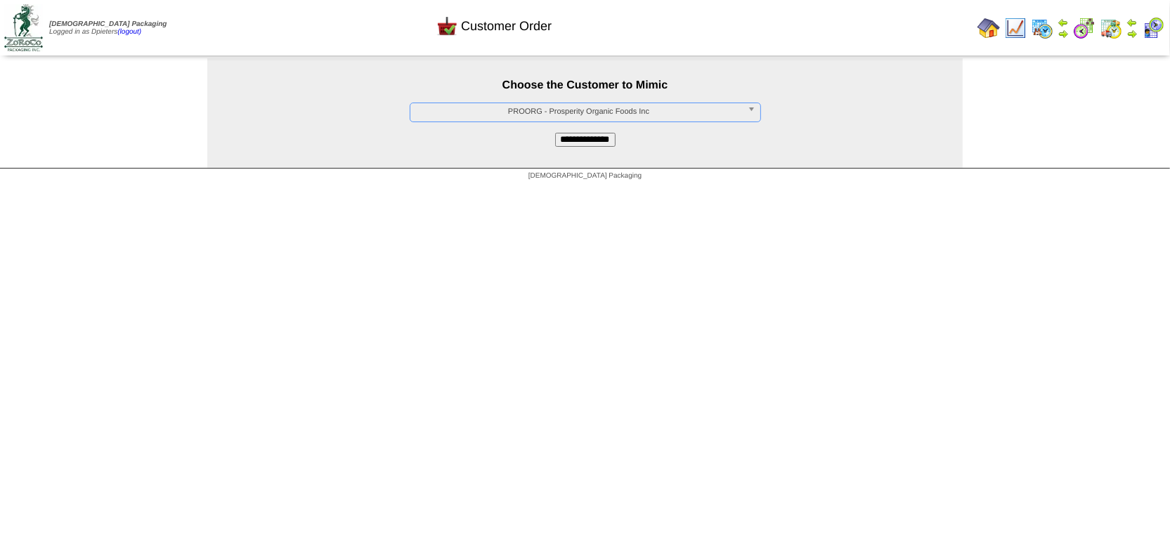
click at [602, 138] on input "**********" at bounding box center [585, 140] width 60 height 14
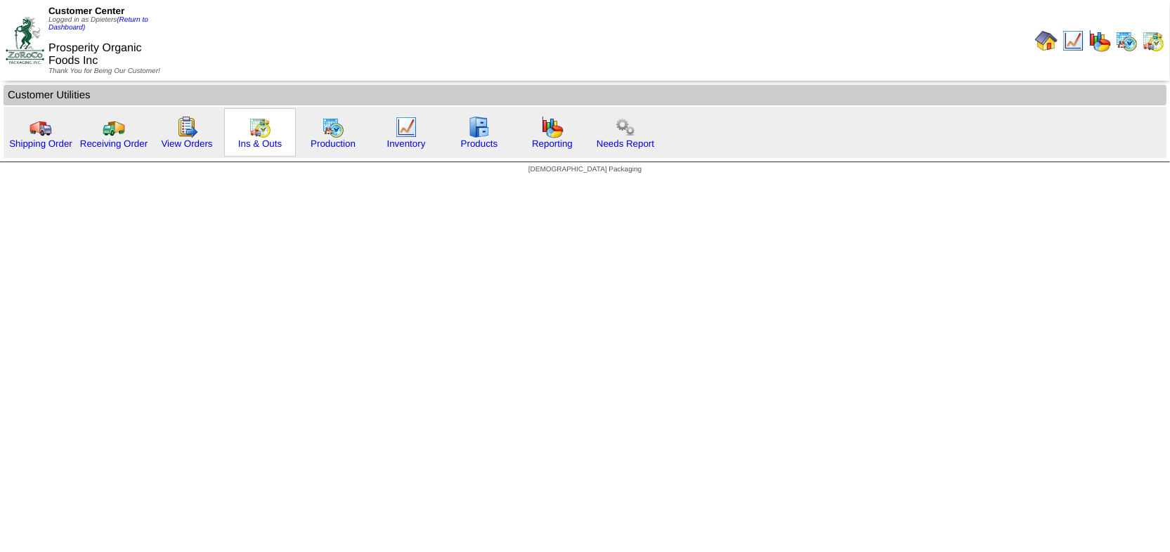
click at [254, 122] on img at bounding box center [260, 127] width 22 height 22
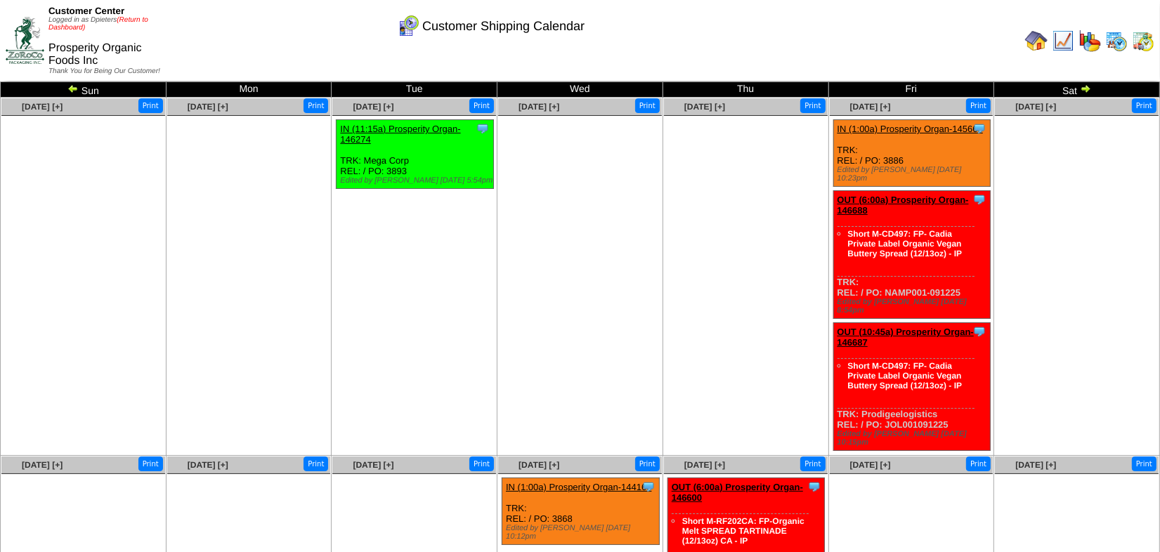
click at [132, 19] on link "(Return to Dashboard)" at bounding box center [98, 23] width 100 height 15
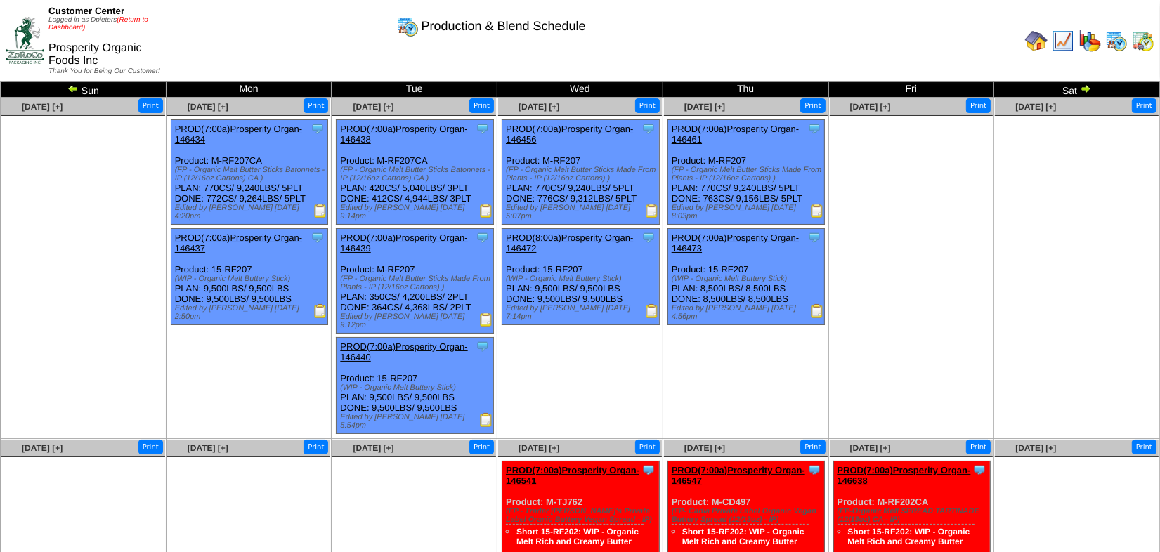
click at [127, 21] on link "(Return to Dashboard)" at bounding box center [98, 23] width 100 height 15
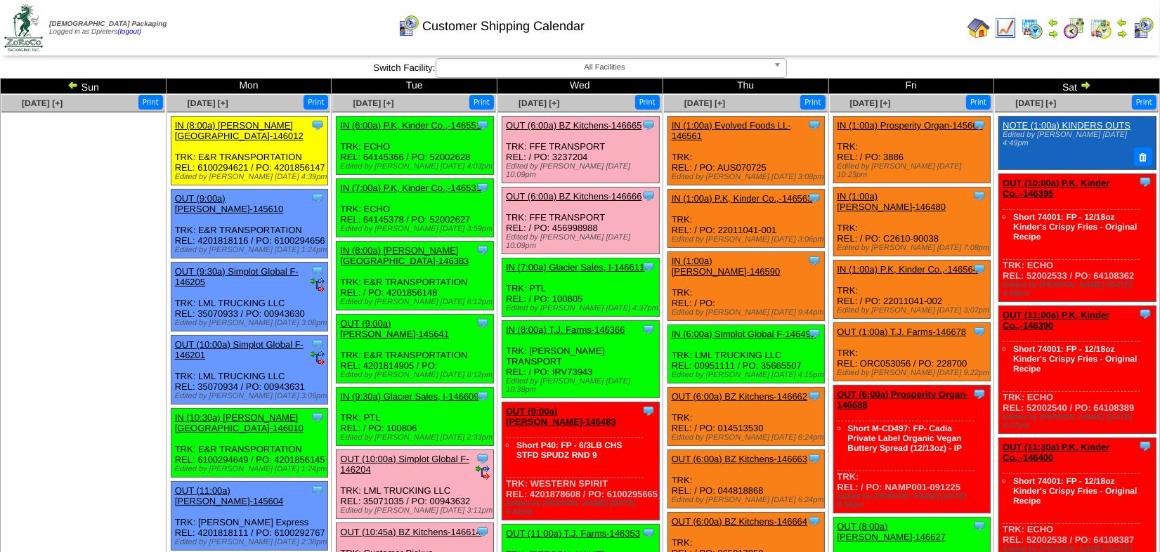
click at [69, 86] on img at bounding box center [72, 84] width 11 height 11
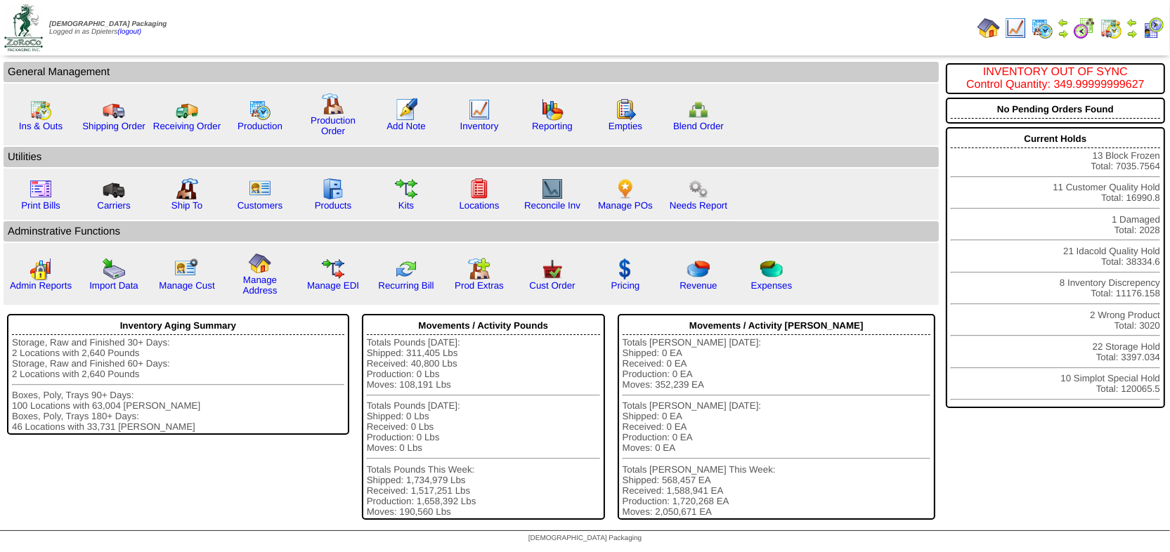
click at [1062, 25] on img at bounding box center [1063, 22] width 11 height 11
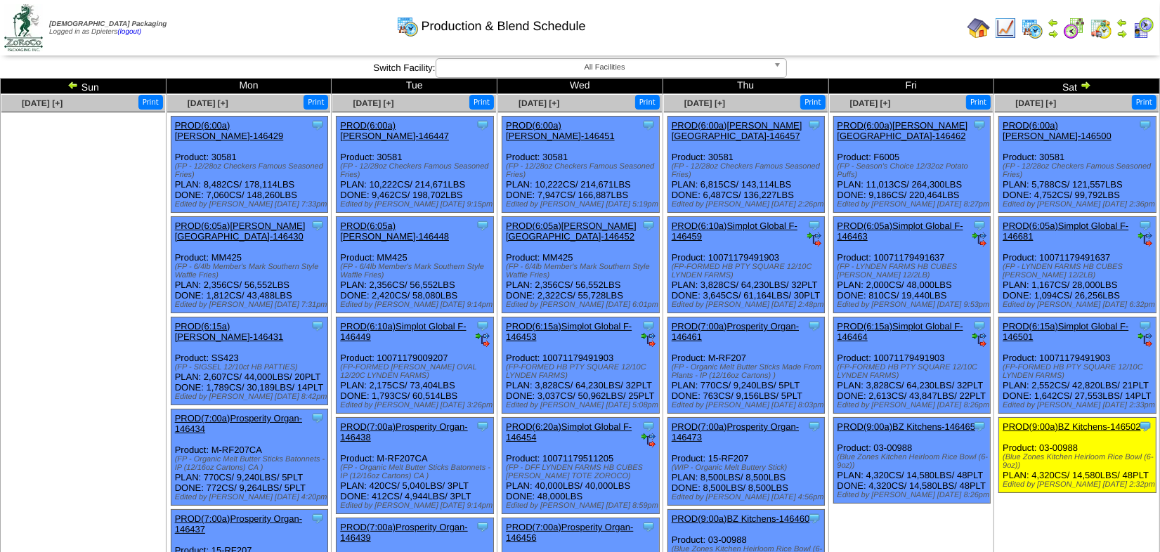
click at [927, 422] on link "PROD(9:00a)BZ Kitchens-146465" at bounding box center [907, 427] width 138 height 11
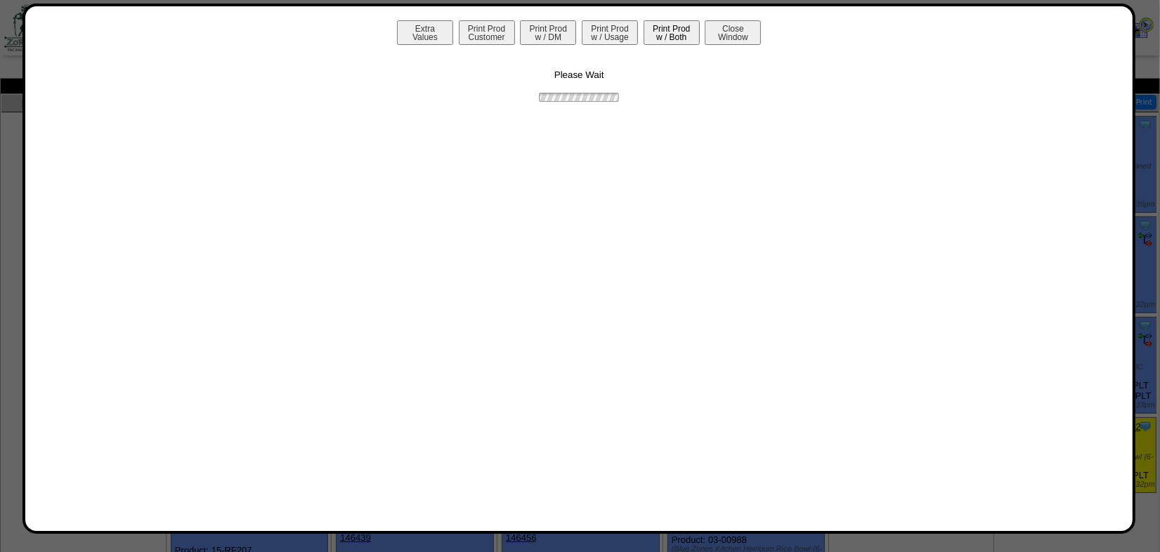
click at [664, 29] on button "Print Prod w / Both" at bounding box center [672, 32] width 56 height 25
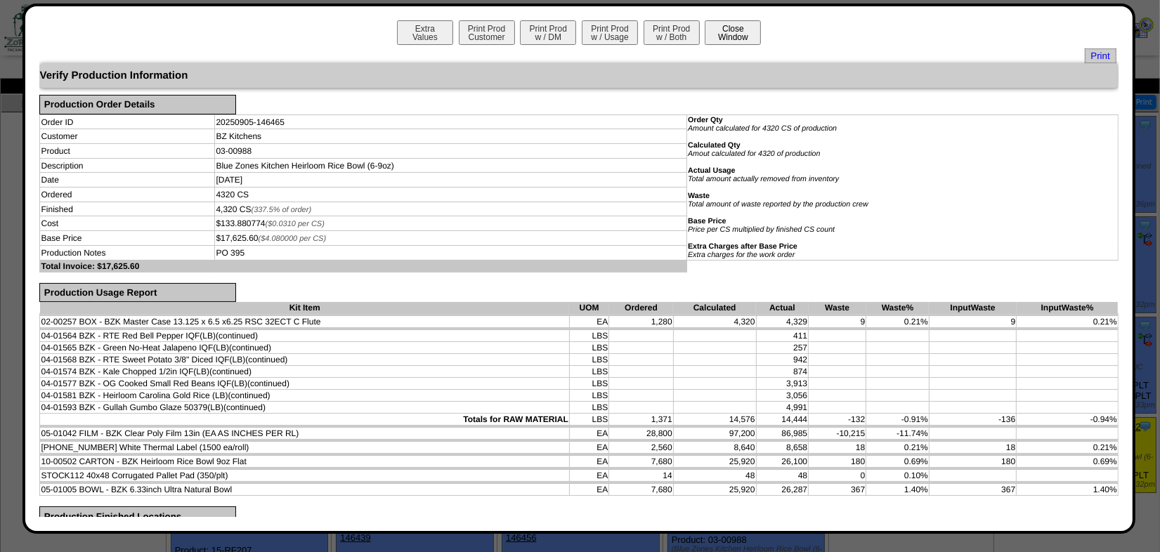
click at [733, 32] on button "Close Window" at bounding box center [733, 32] width 56 height 25
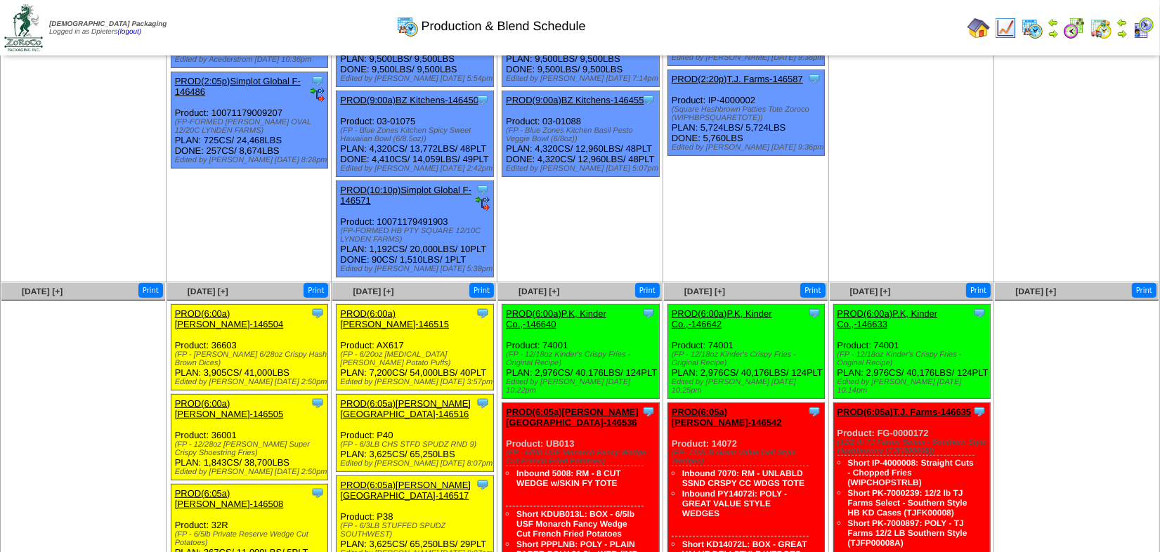
scroll to position [703, 0]
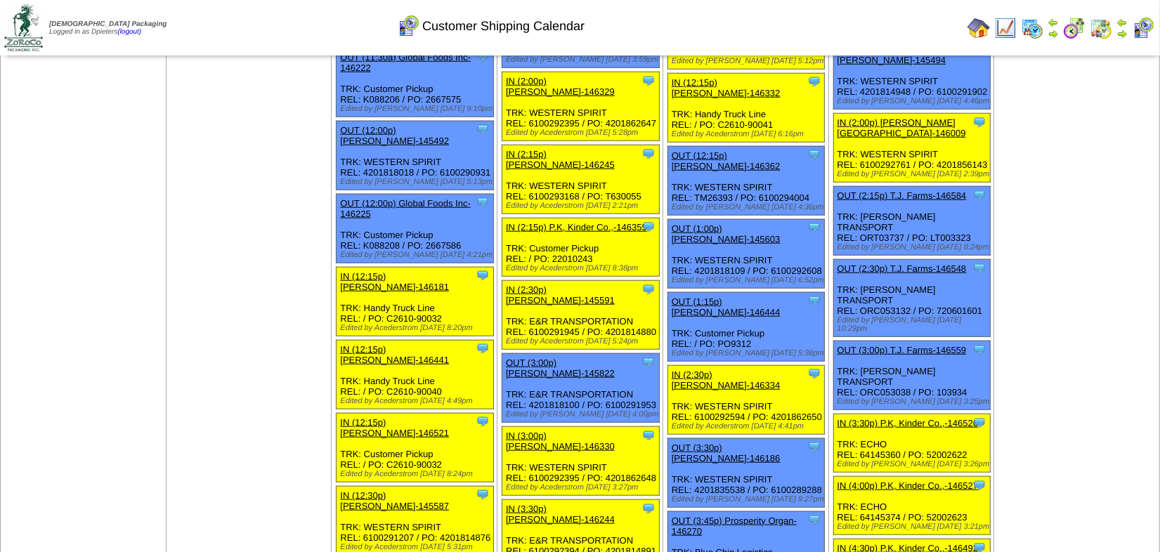
scroll to position [1086, 0]
